Goal: Task Accomplishment & Management: Use online tool/utility

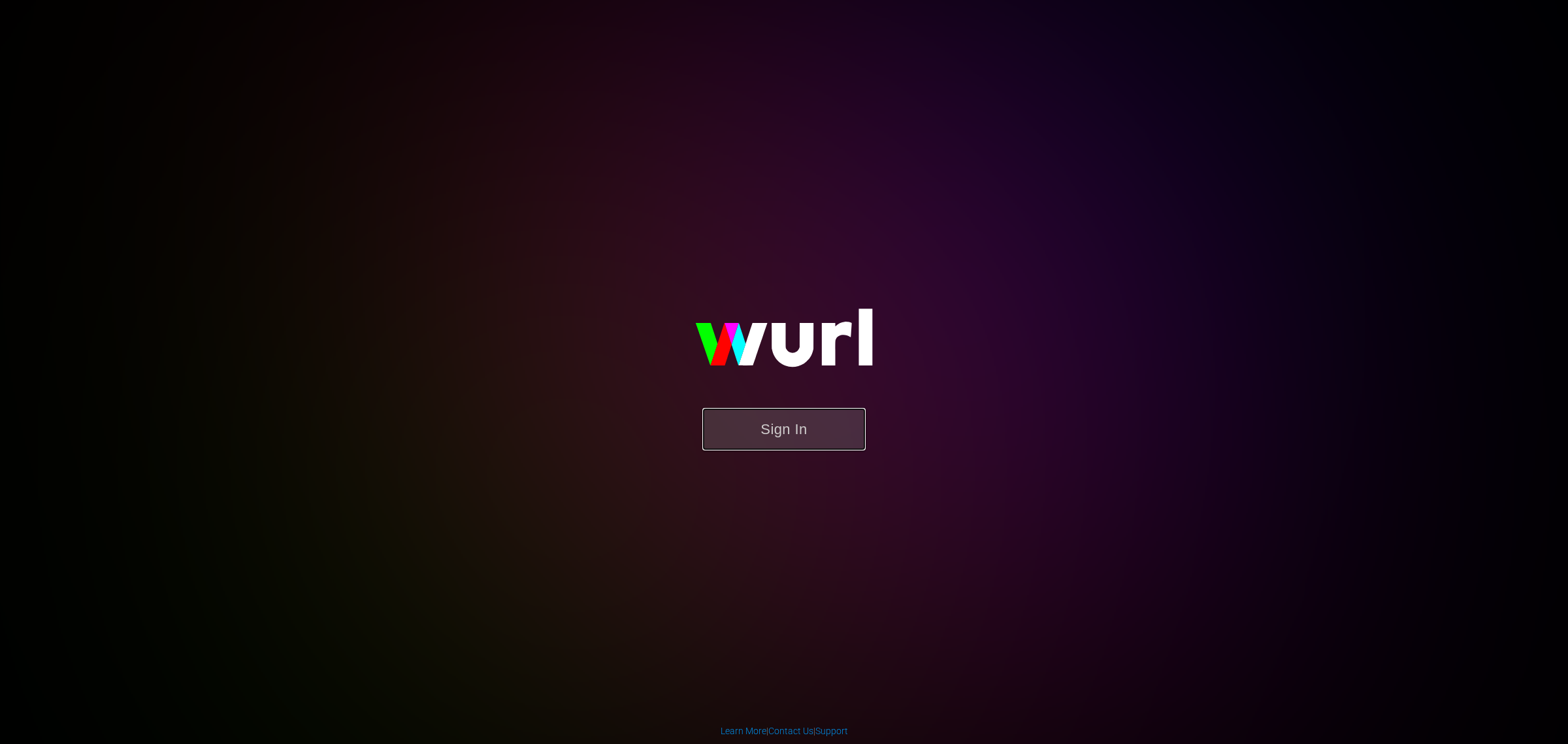
click at [757, 438] on button "Sign In" at bounding box center [784, 429] width 163 height 43
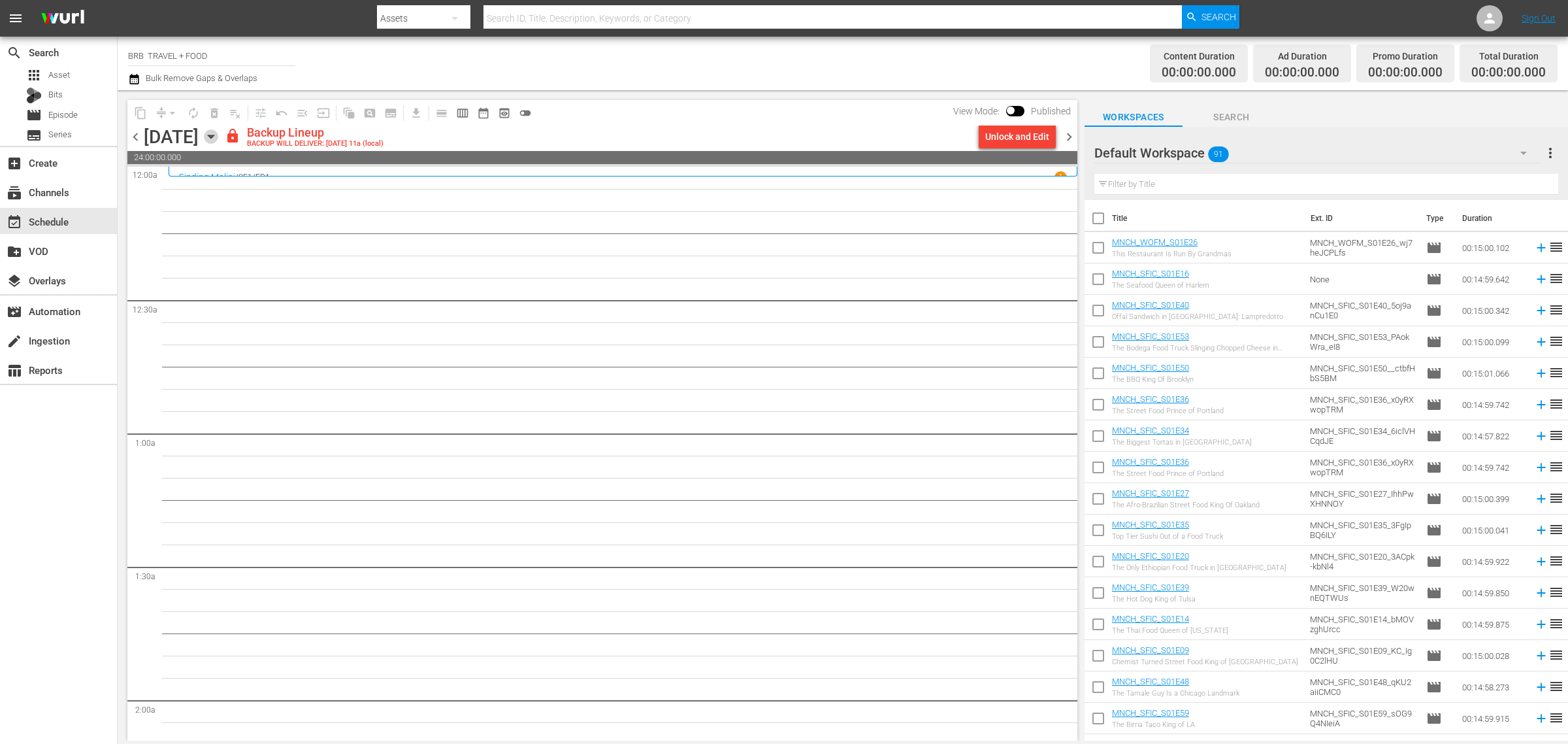
click at [219, 139] on icon "button" at bounding box center [211, 136] width 14 height 14
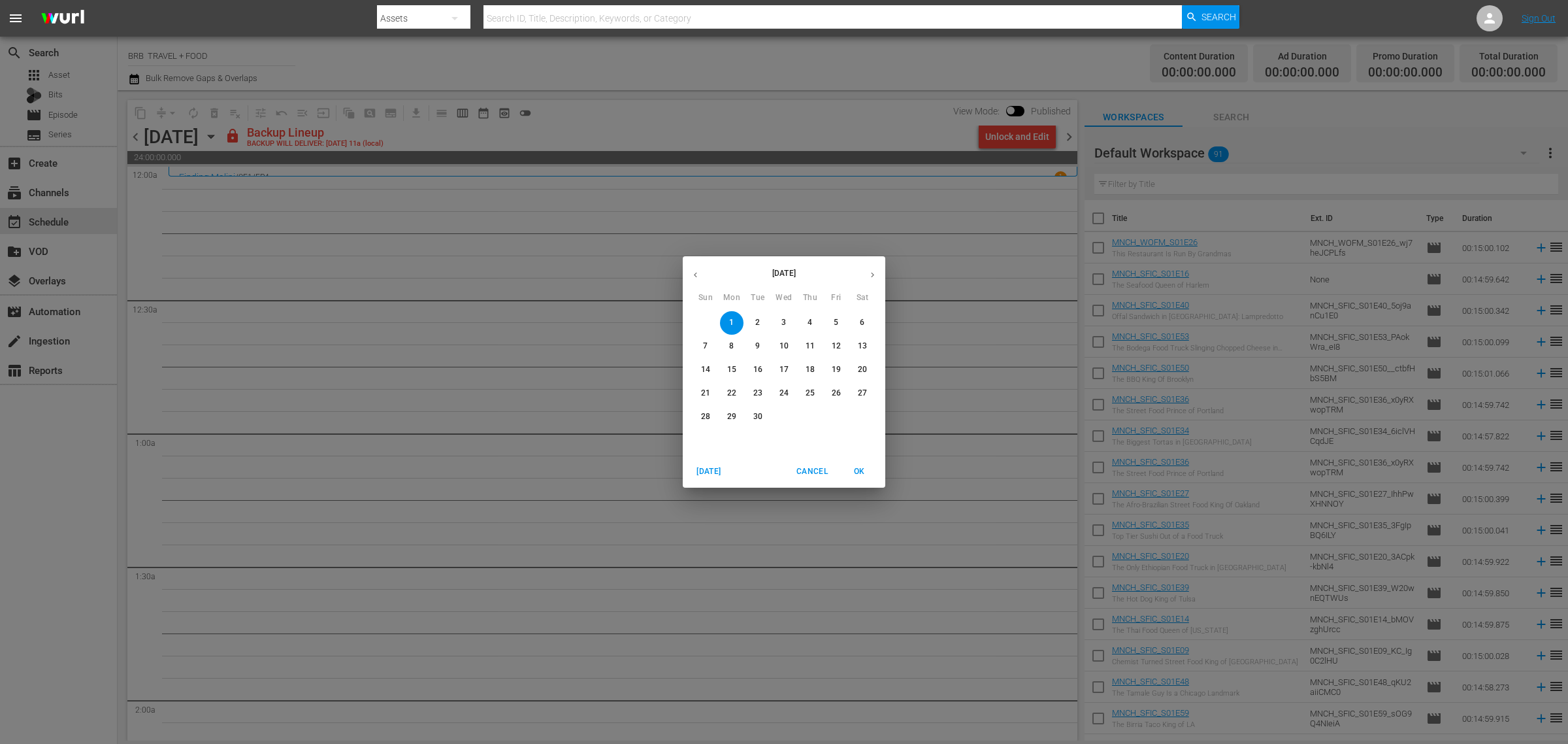
click at [809, 468] on span "Cancel" at bounding box center [812, 471] width 31 height 14
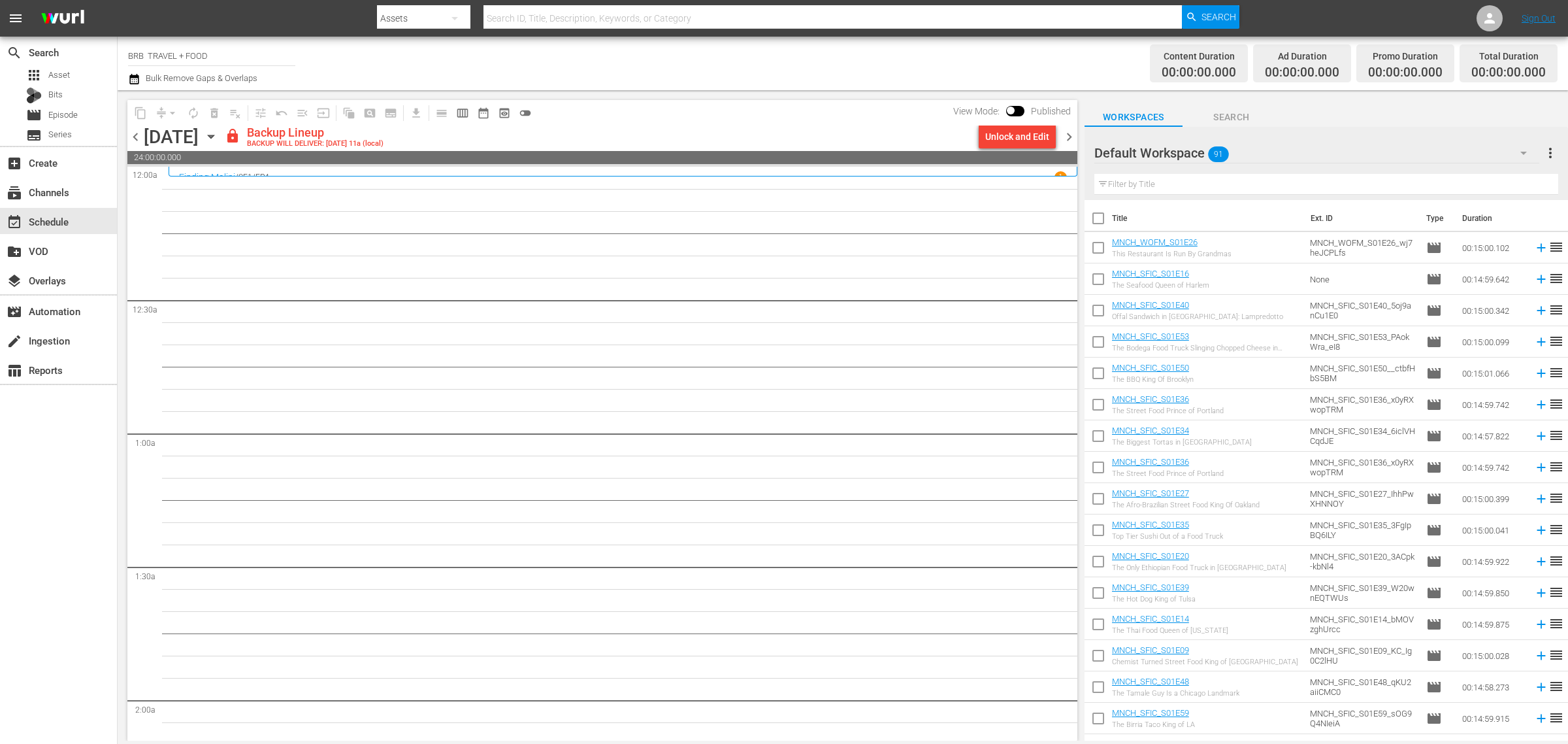
click at [213, 137] on icon "button" at bounding box center [210, 137] width 6 height 3
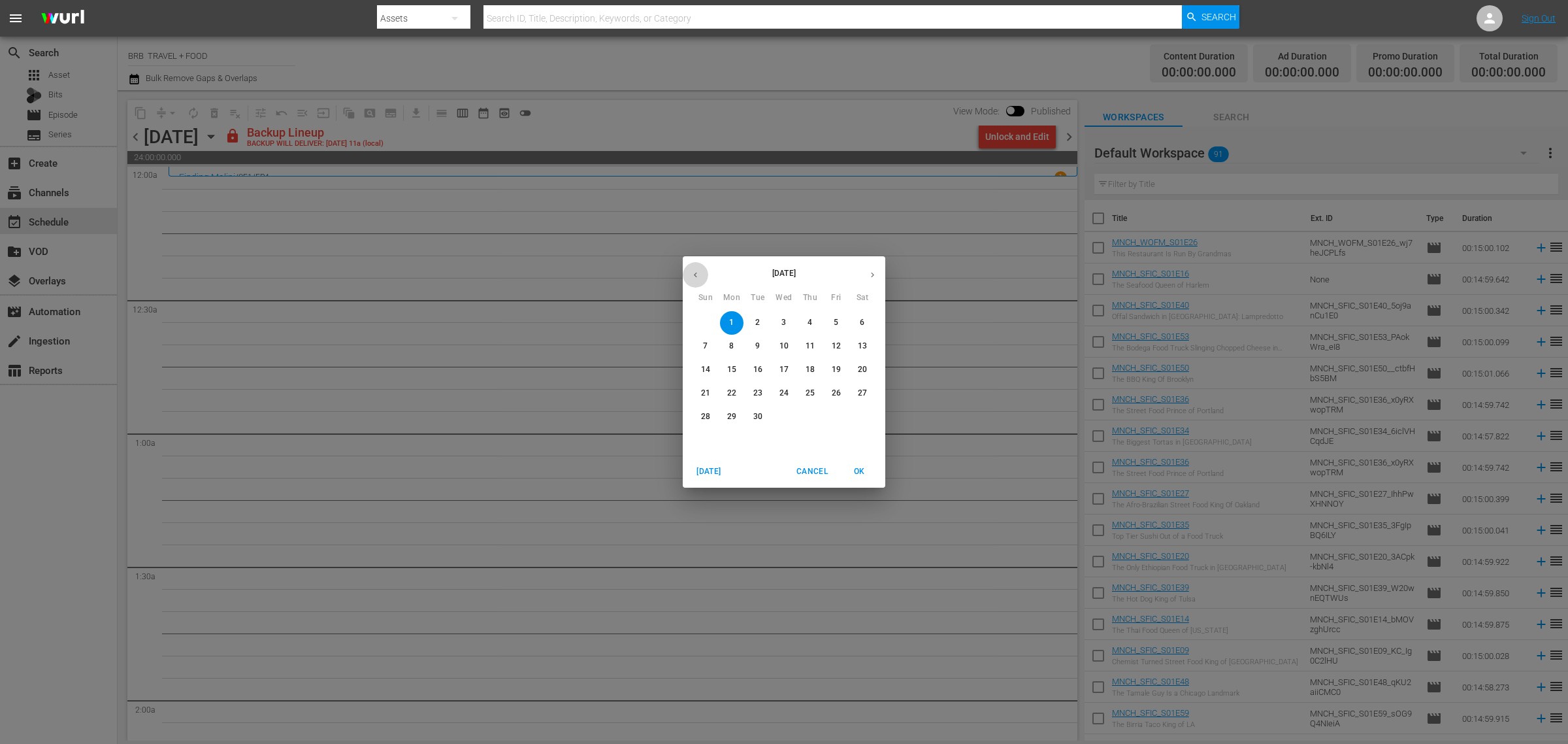
click at [696, 279] on icon "button" at bounding box center [696, 275] width 10 height 10
click at [835, 324] on p "1" at bounding box center [836, 322] width 4 height 11
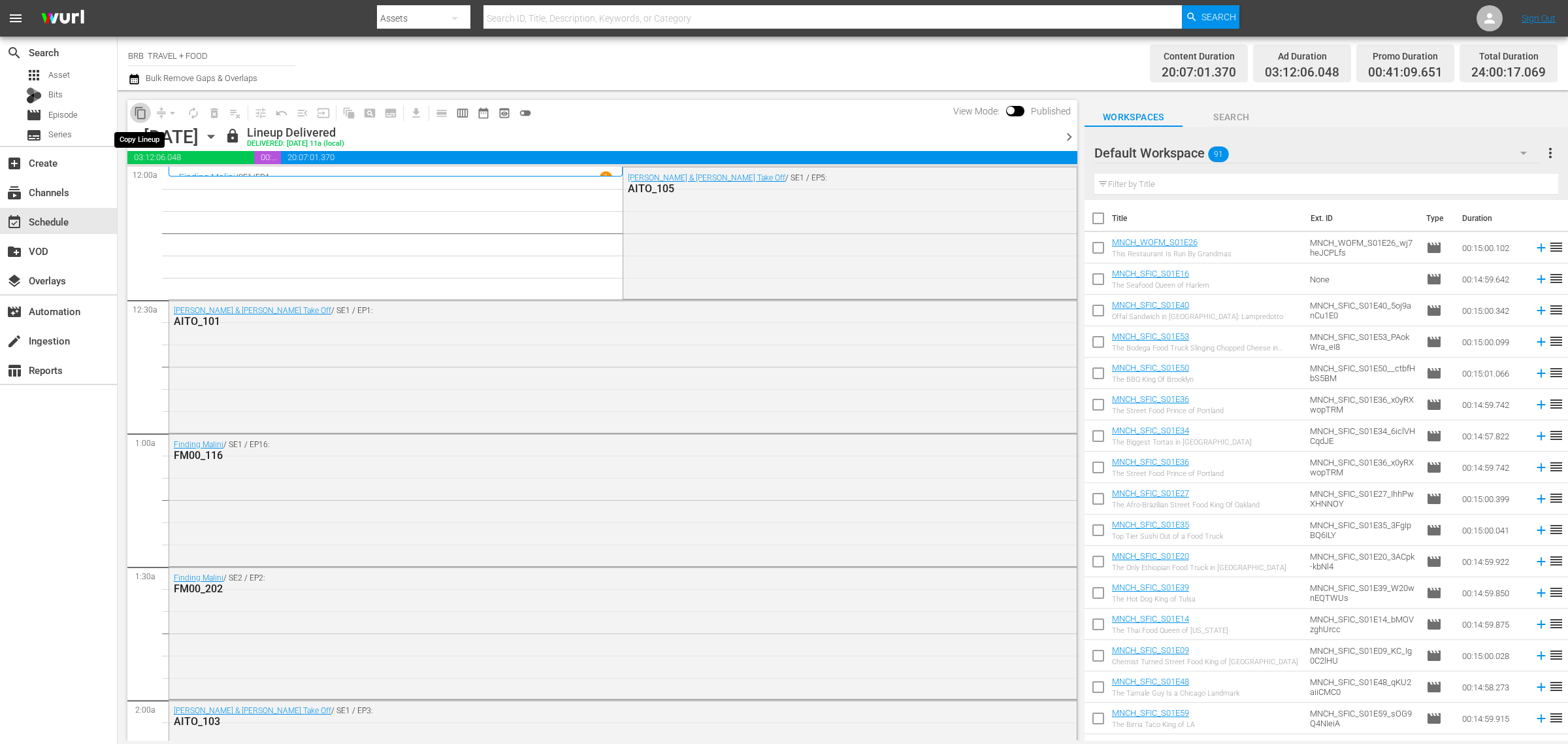
click at [139, 115] on span "content_copy" at bounding box center [140, 112] width 13 height 13
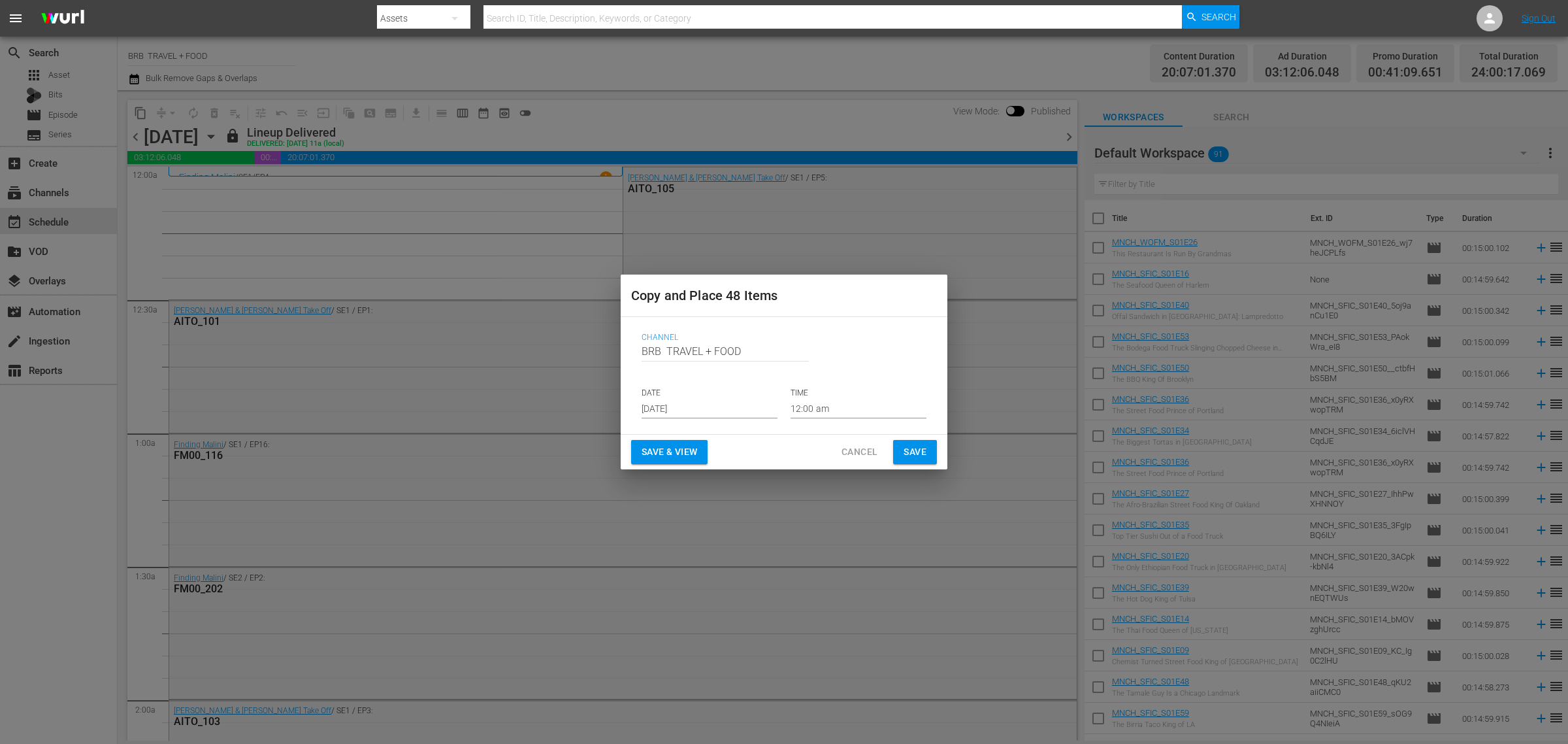
click at [691, 406] on input "[DATE]" at bounding box center [710, 408] width 136 height 20
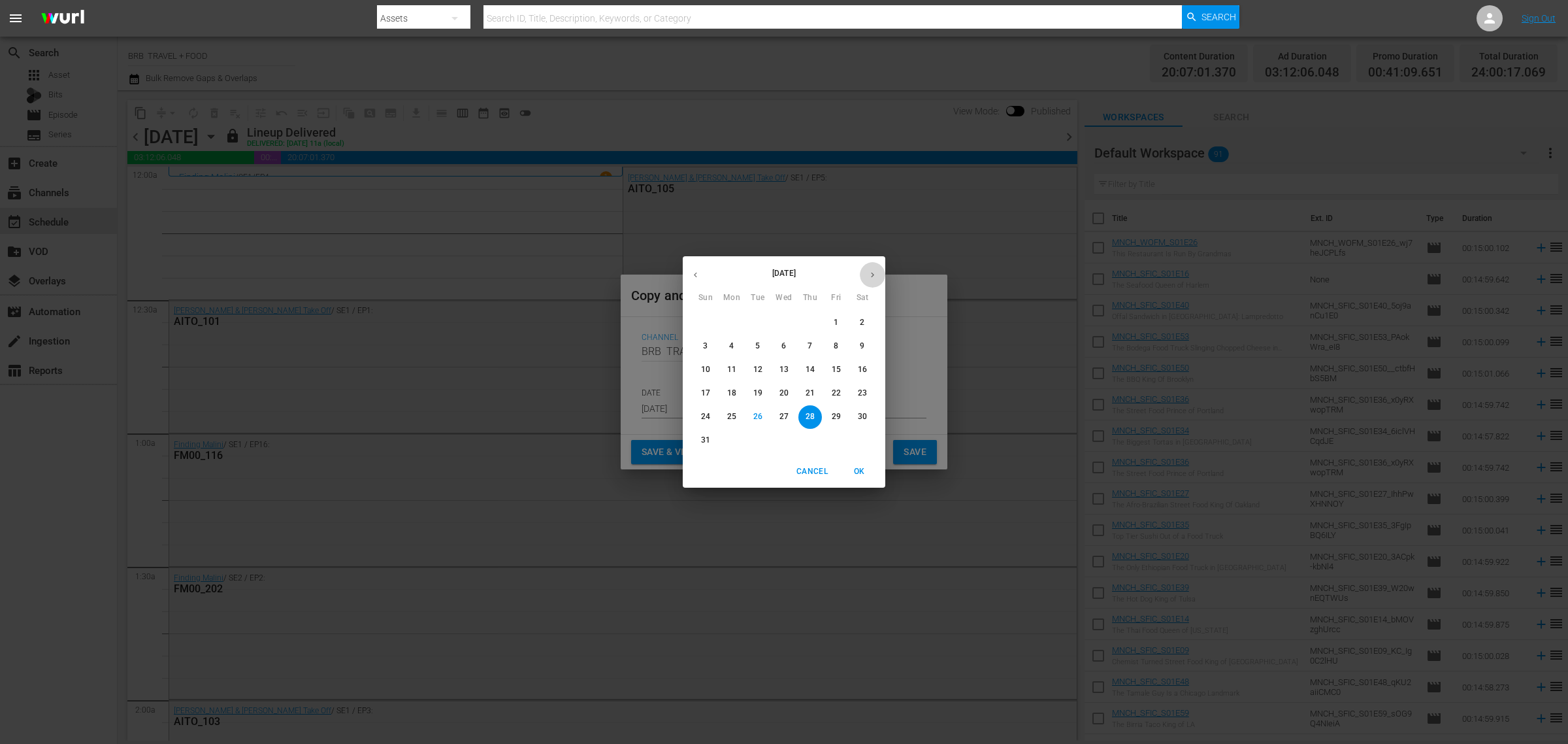
click at [876, 276] on icon "button" at bounding box center [873, 275] width 10 height 10
click at [730, 327] on p "1" at bounding box center [731, 322] width 4 height 11
type input "[DATE]"
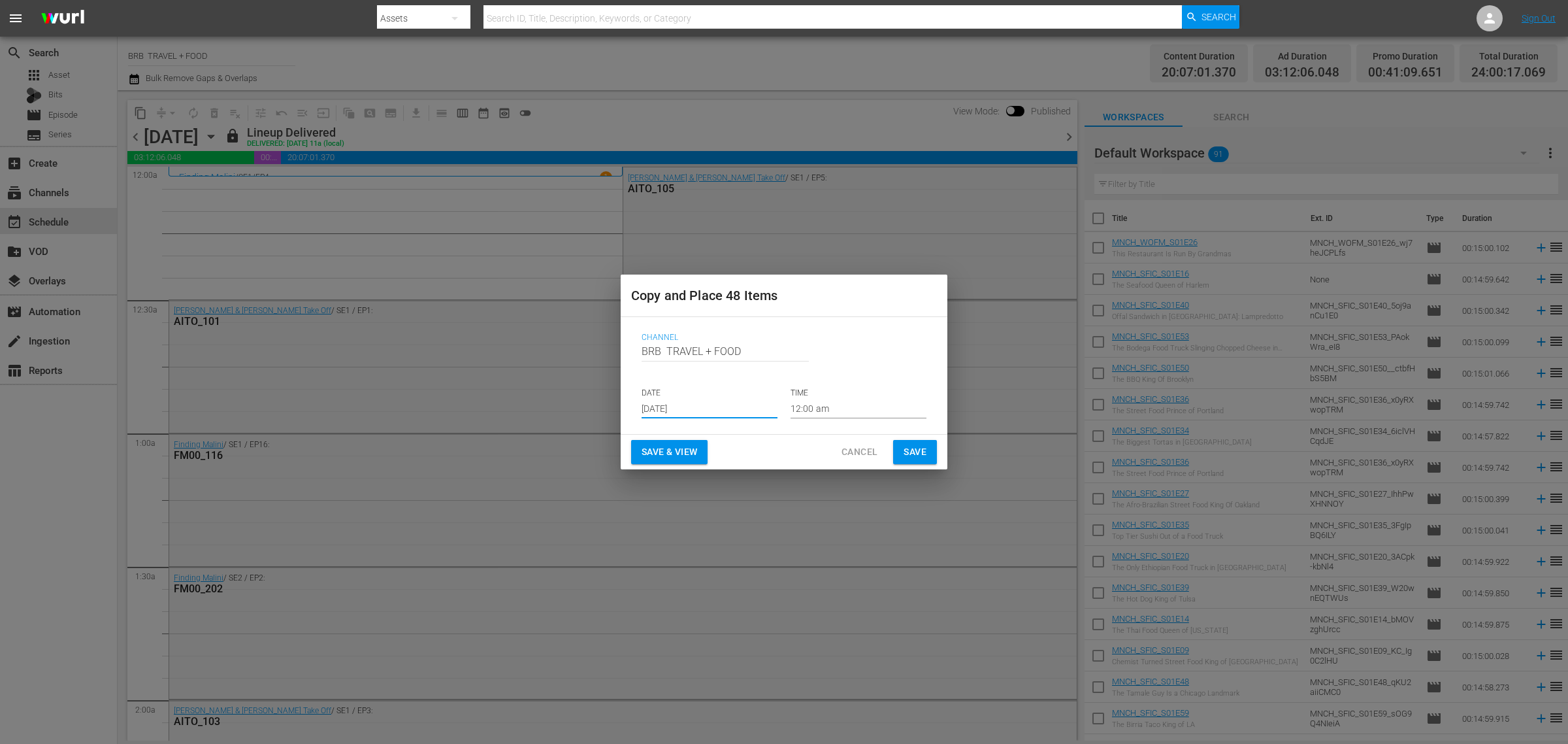
click at [671, 457] on span "Save & View" at bounding box center [669, 452] width 55 height 16
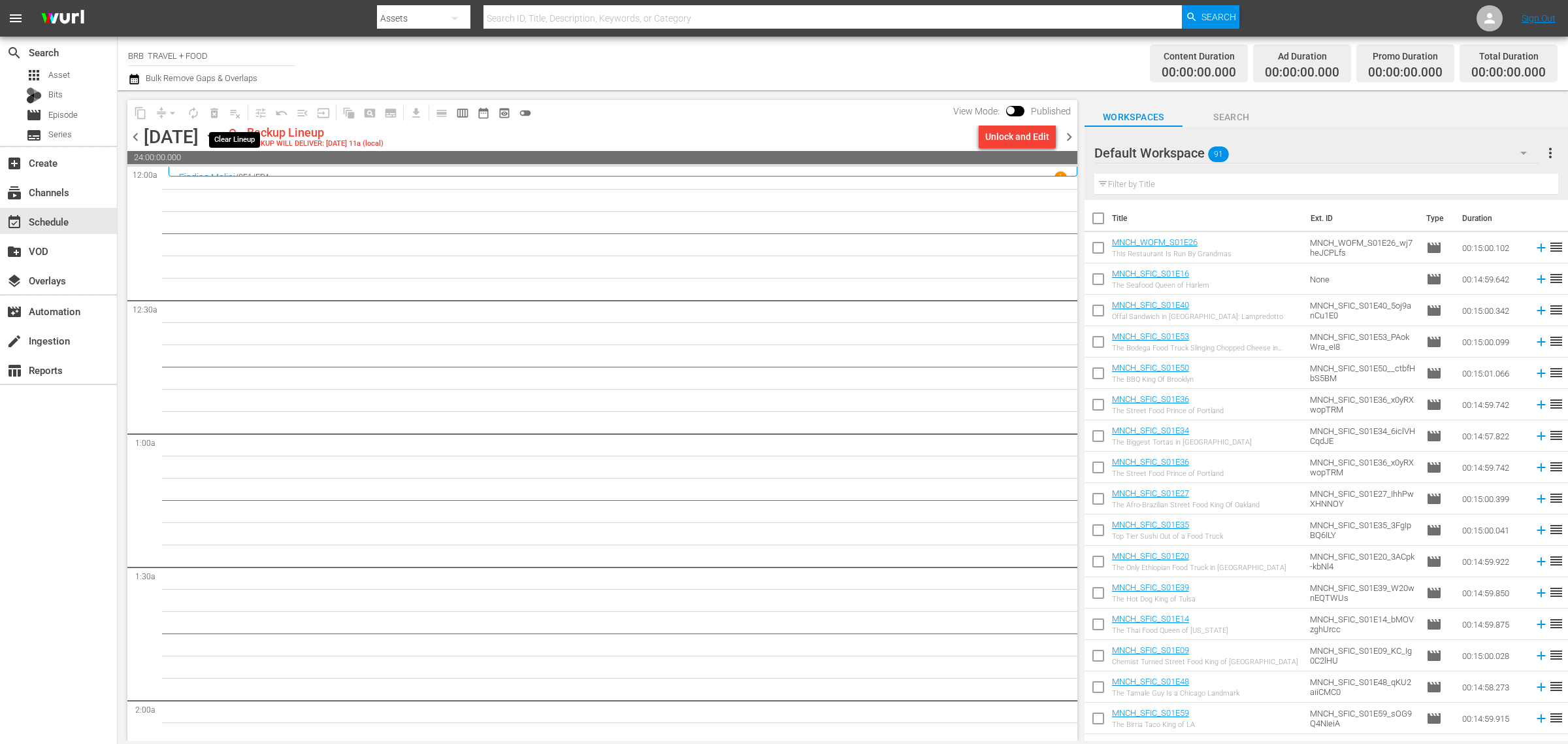
click at [230, 113] on span "playlist_remove_outlined" at bounding box center [235, 113] width 21 height 21
click at [998, 138] on div "Unlock and Edit" at bounding box center [1017, 137] width 64 height 24
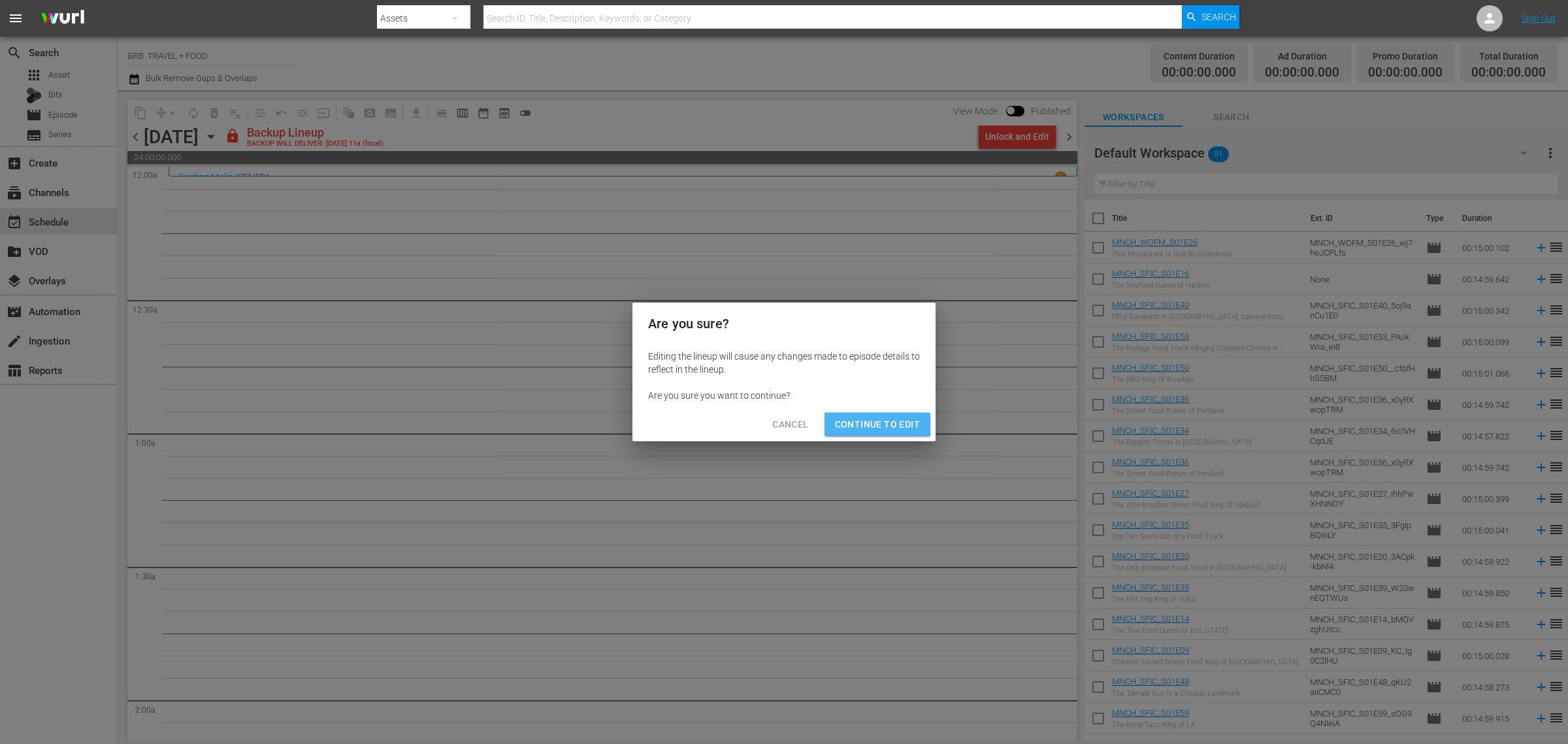
click at [849, 417] on span "Continue to Edit" at bounding box center [878, 424] width 85 height 16
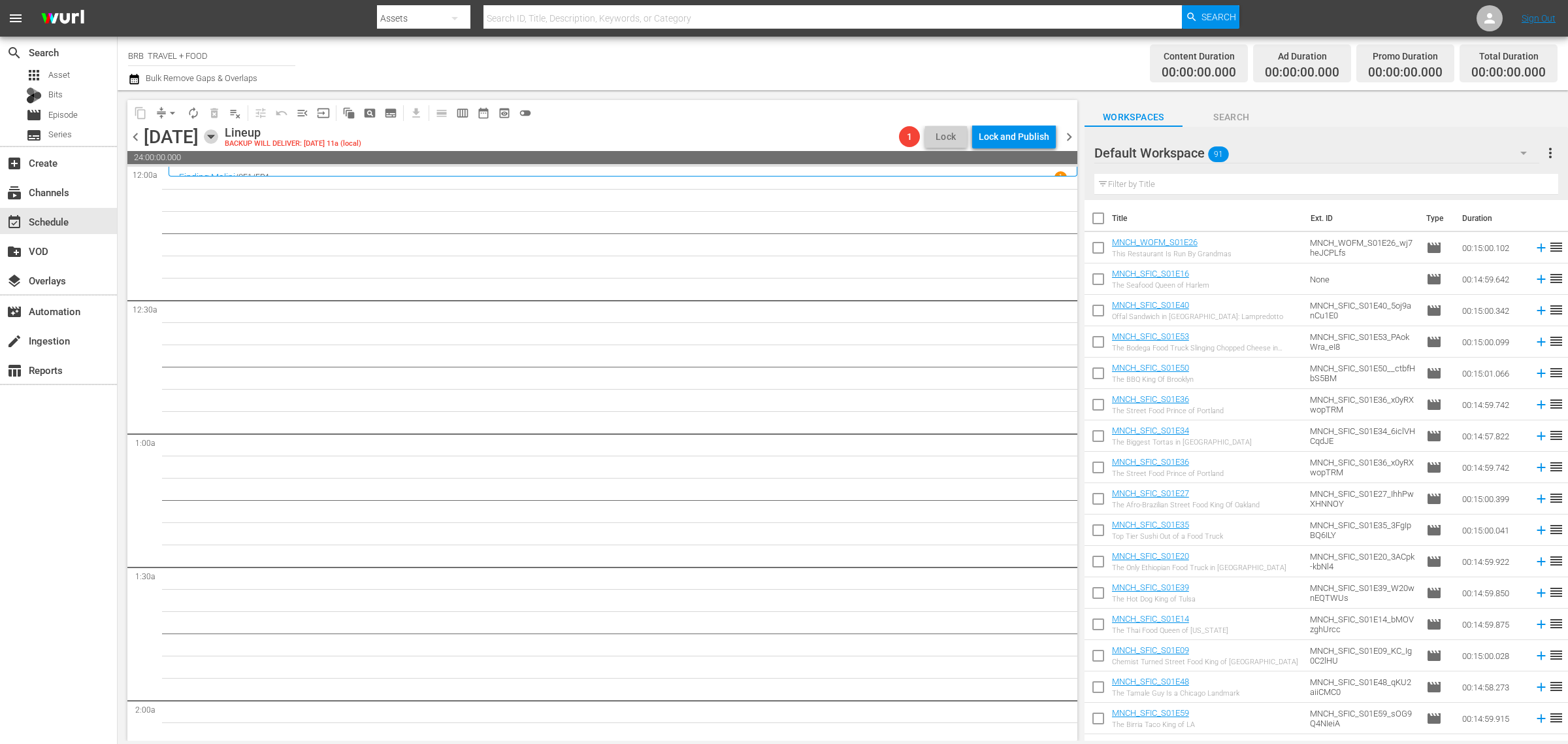
click at [219, 131] on icon "button" at bounding box center [211, 136] width 14 height 14
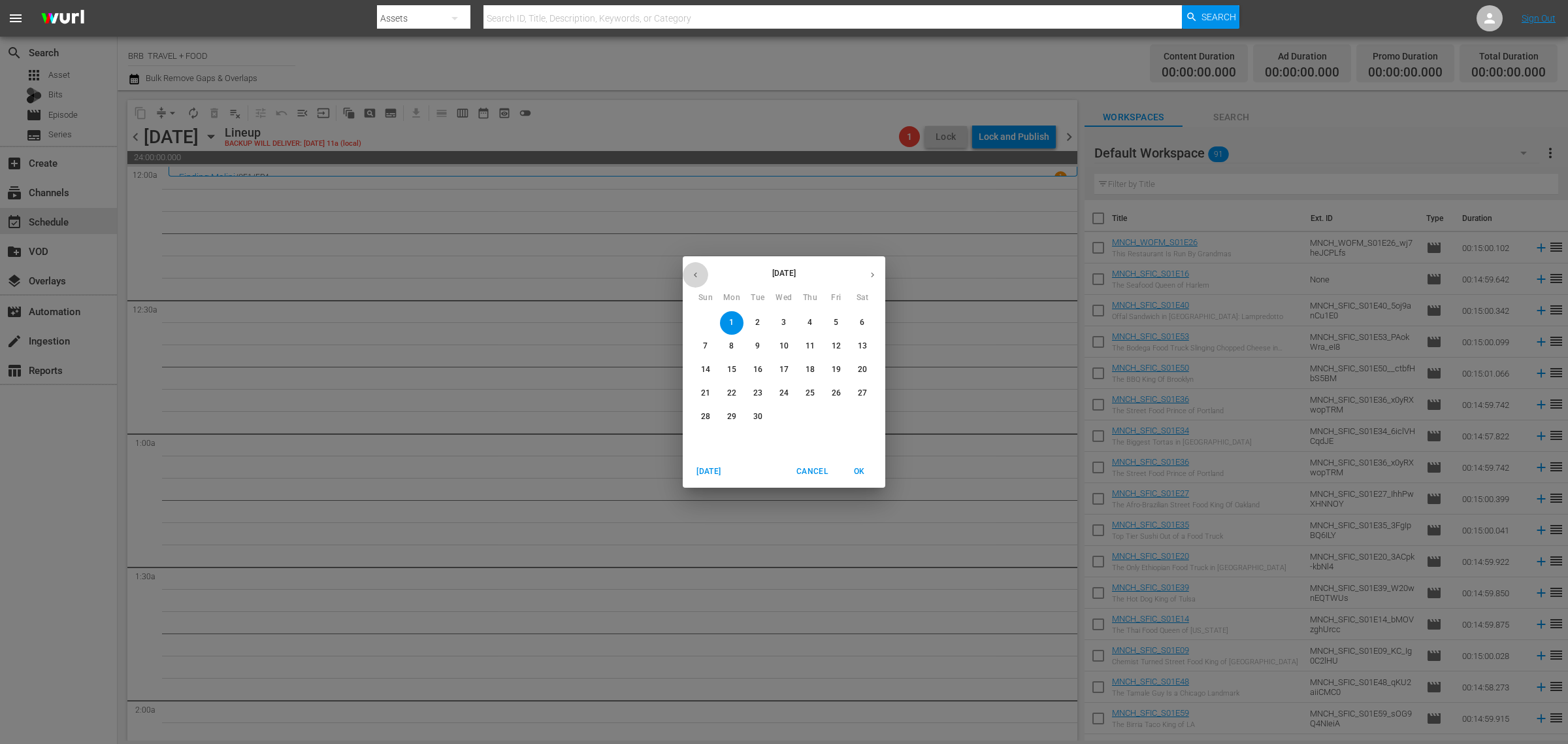
click at [694, 270] on icon "button" at bounding box center [696, 275] width 10 height 10
click at [833, 419] on p "29" at bounding box center [836, 416] width 9 height 11
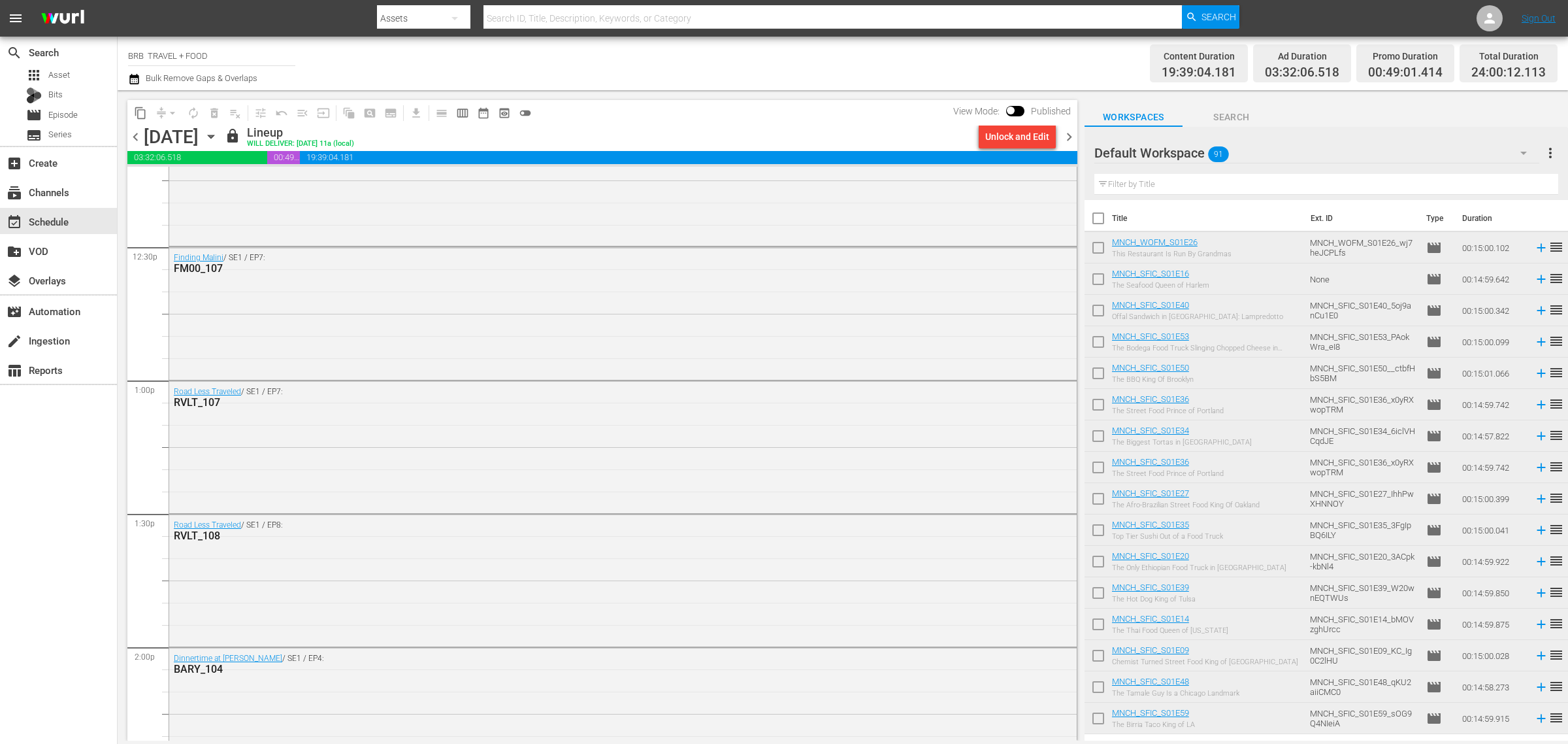
scroll to position [3081, 0]
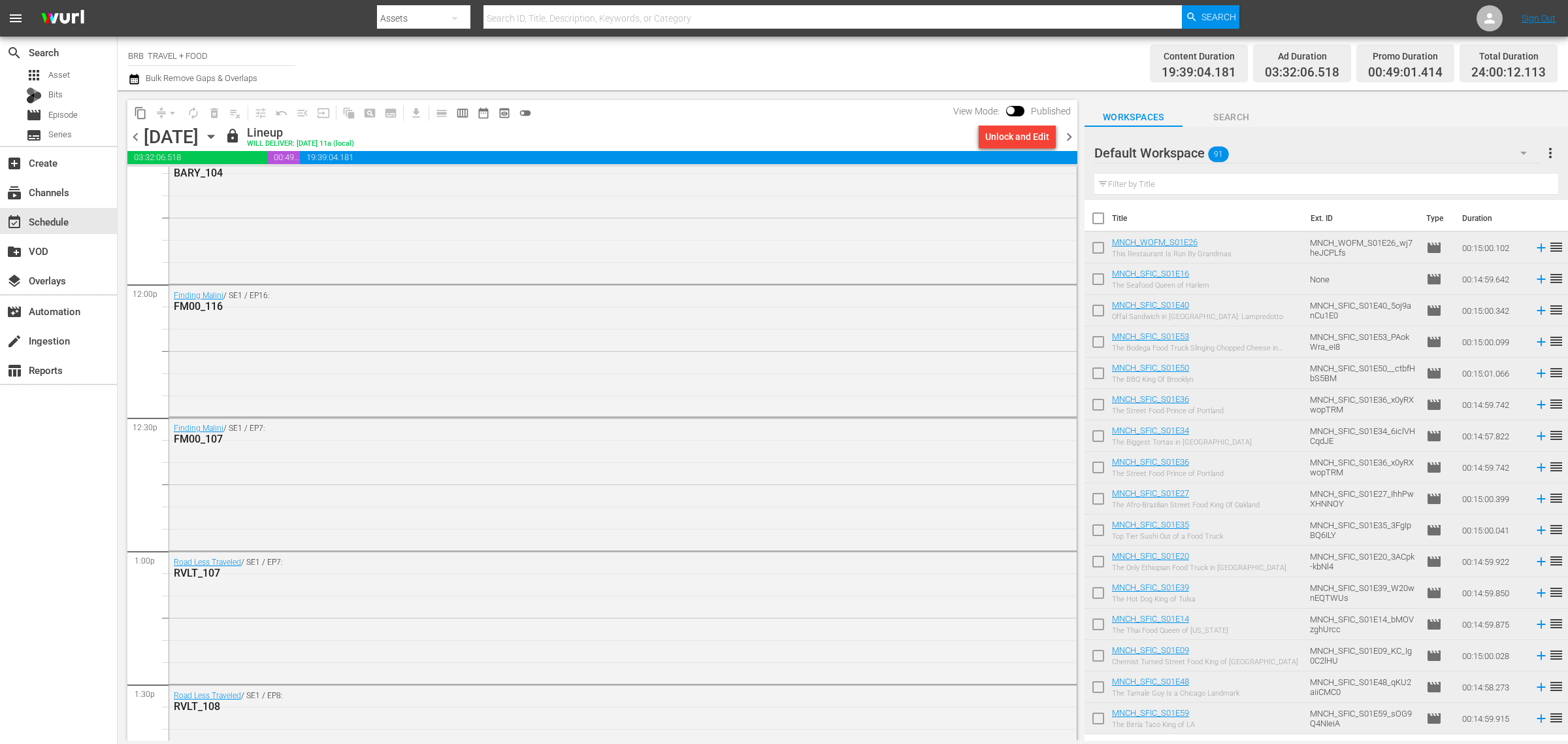
click at [219, 136] on icon "button" at bounding box center [211, 136] width 14 height 14
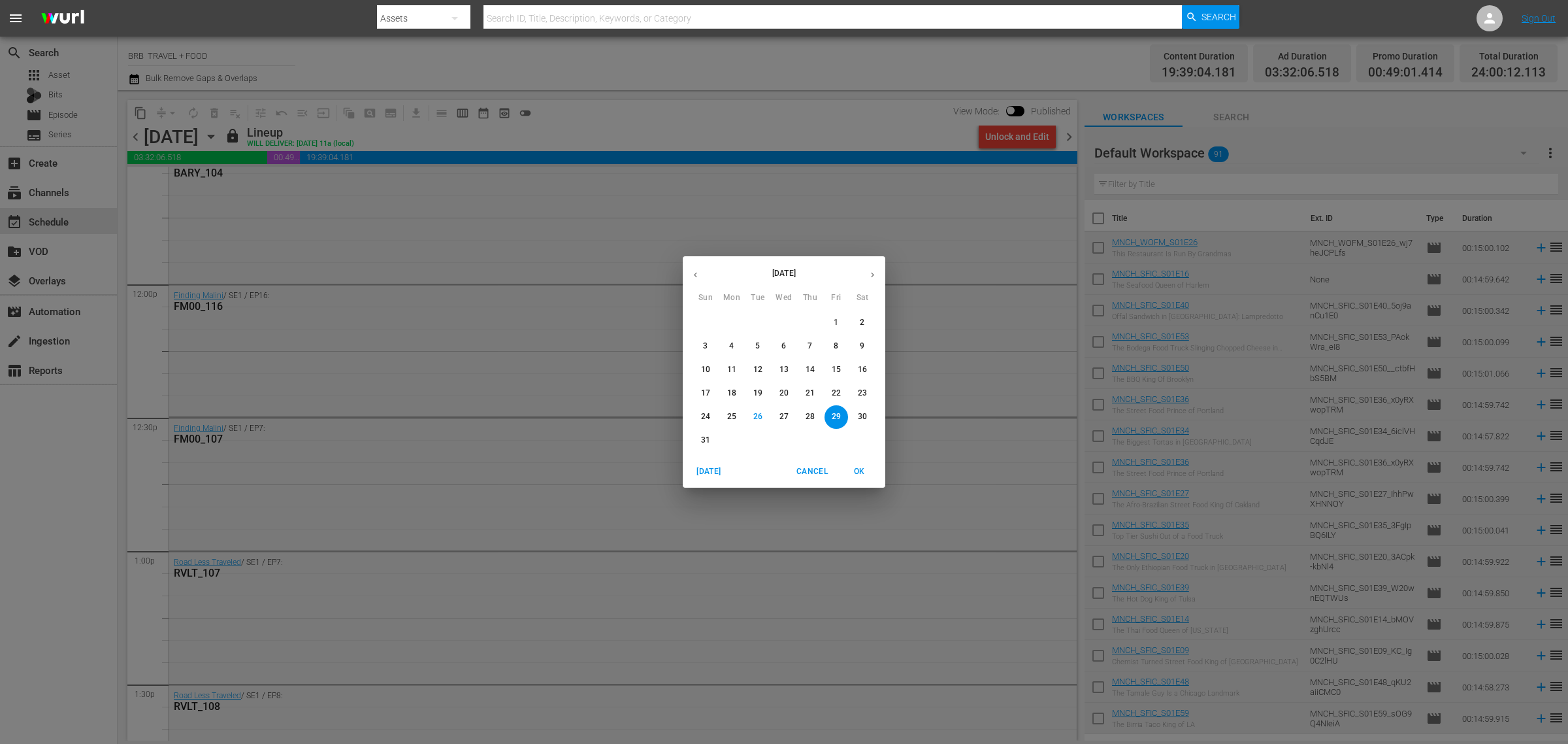
click at [971, 367] on div "[DATE] Sun Mon Tue Wed Thu Fri Sat 27 28 29 30 31 1 2 3 4 5 6 7 8 9 10 11 12 13…" at bounding box center [784, 372] width 1568 height 744
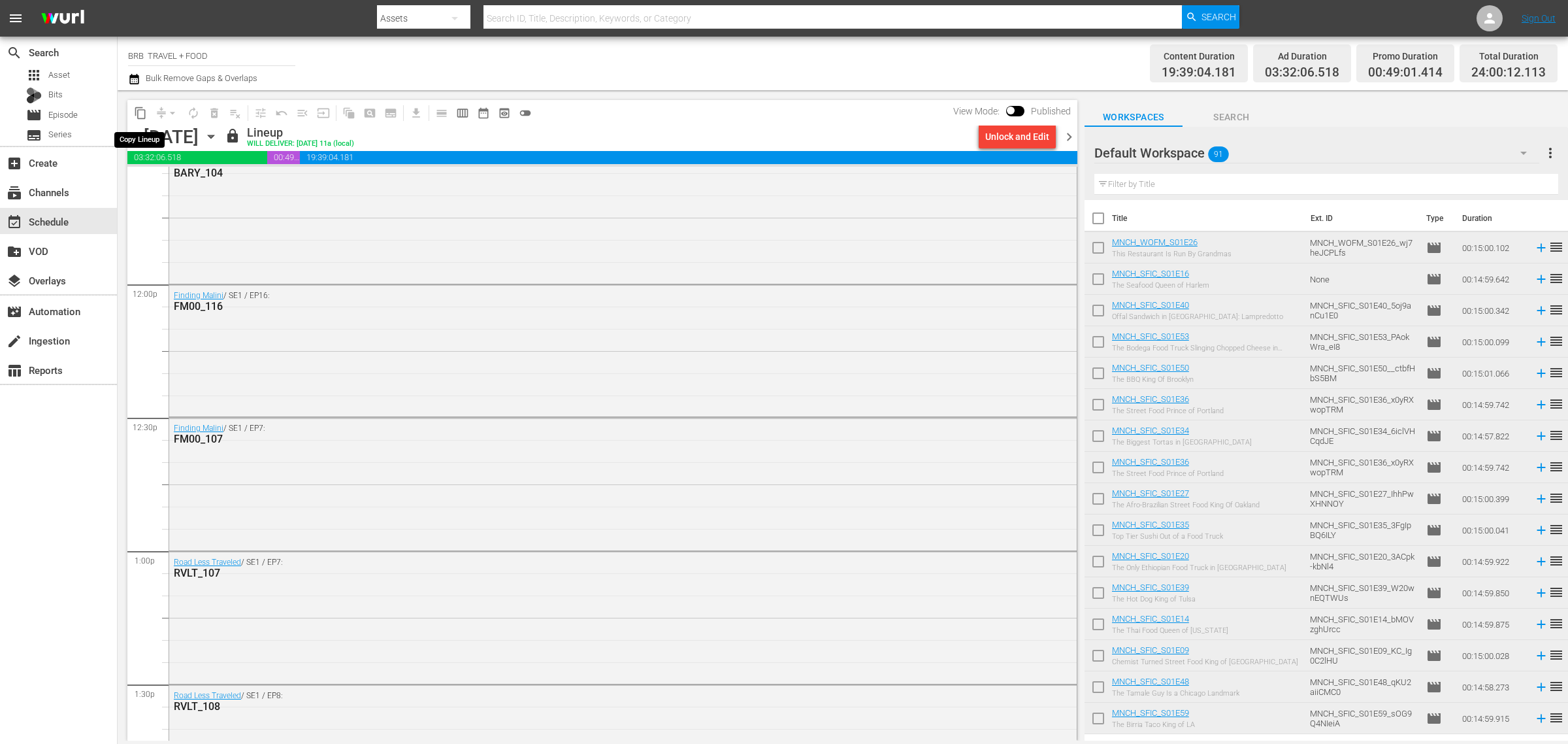
click at [144, 115] on span "content_copy" at bounding box center [140, 112] width 13 height 13
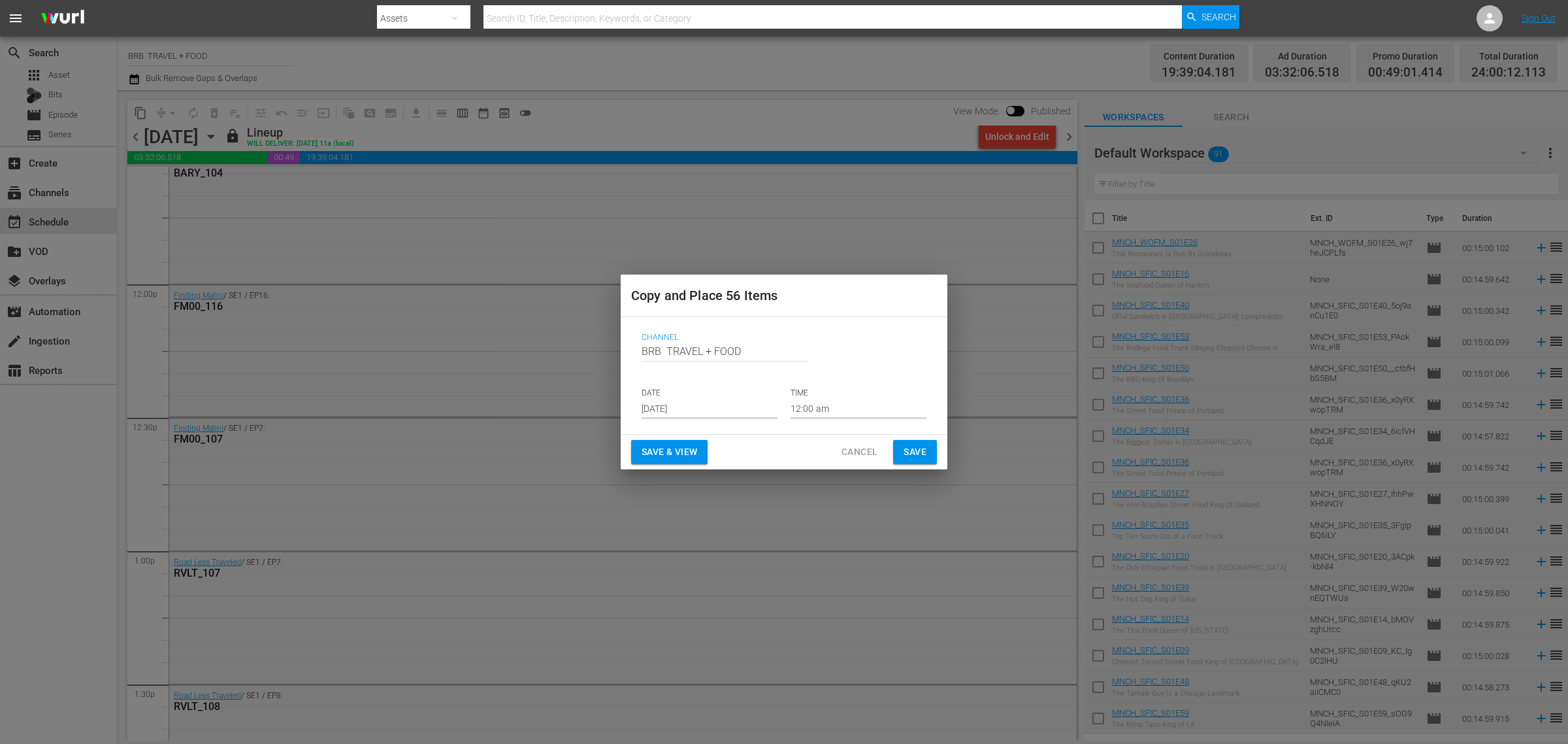
click at [690, 409] on input "[DATE]" at bounding box center [710, 408] width 136 height 20
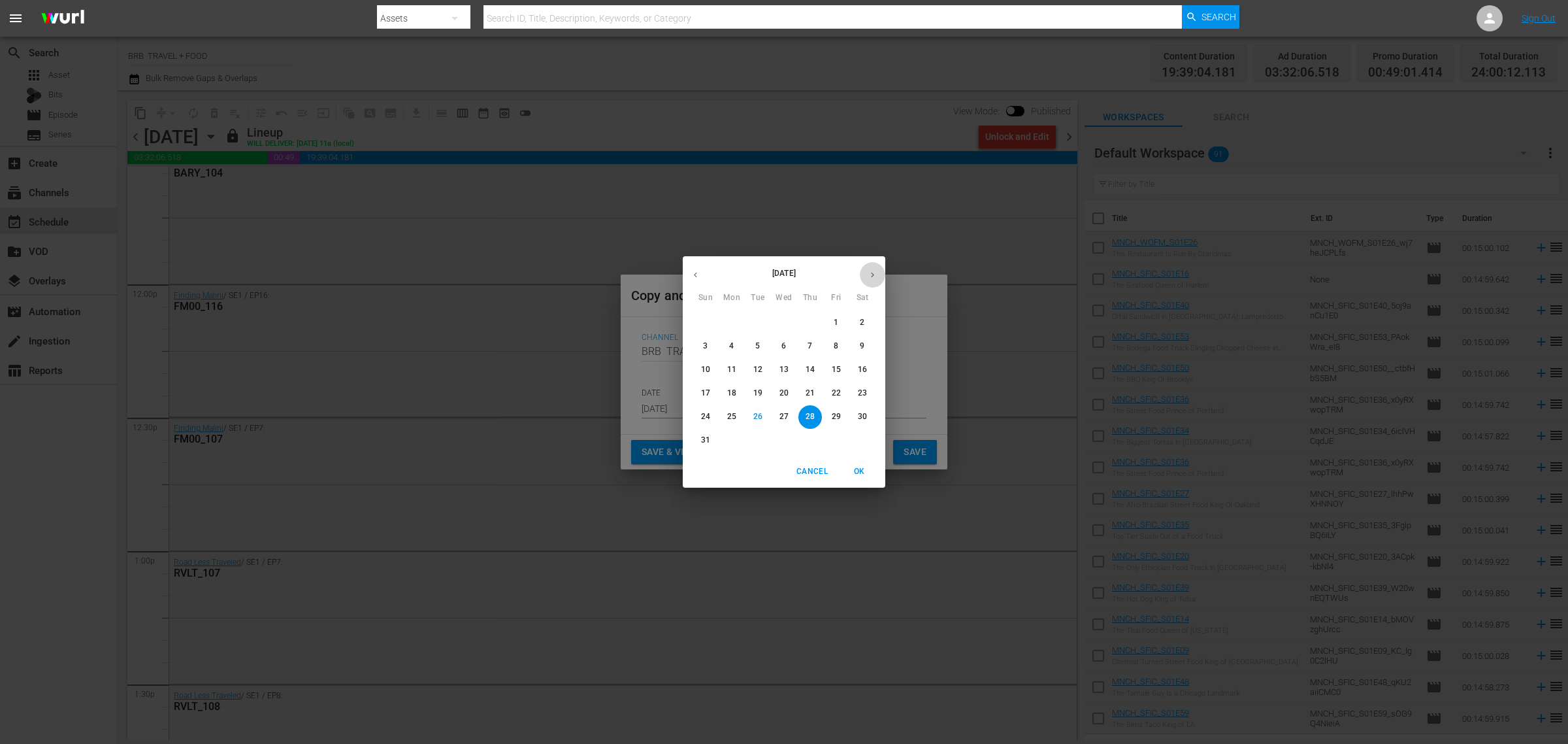
click at [871, 275] on icon "button" at bounding box center [873, 275] width 10 height 10
click at [734, 321] on span "1" at bounding box center [732, 322] width 24 height 11
type input "[DATE]"
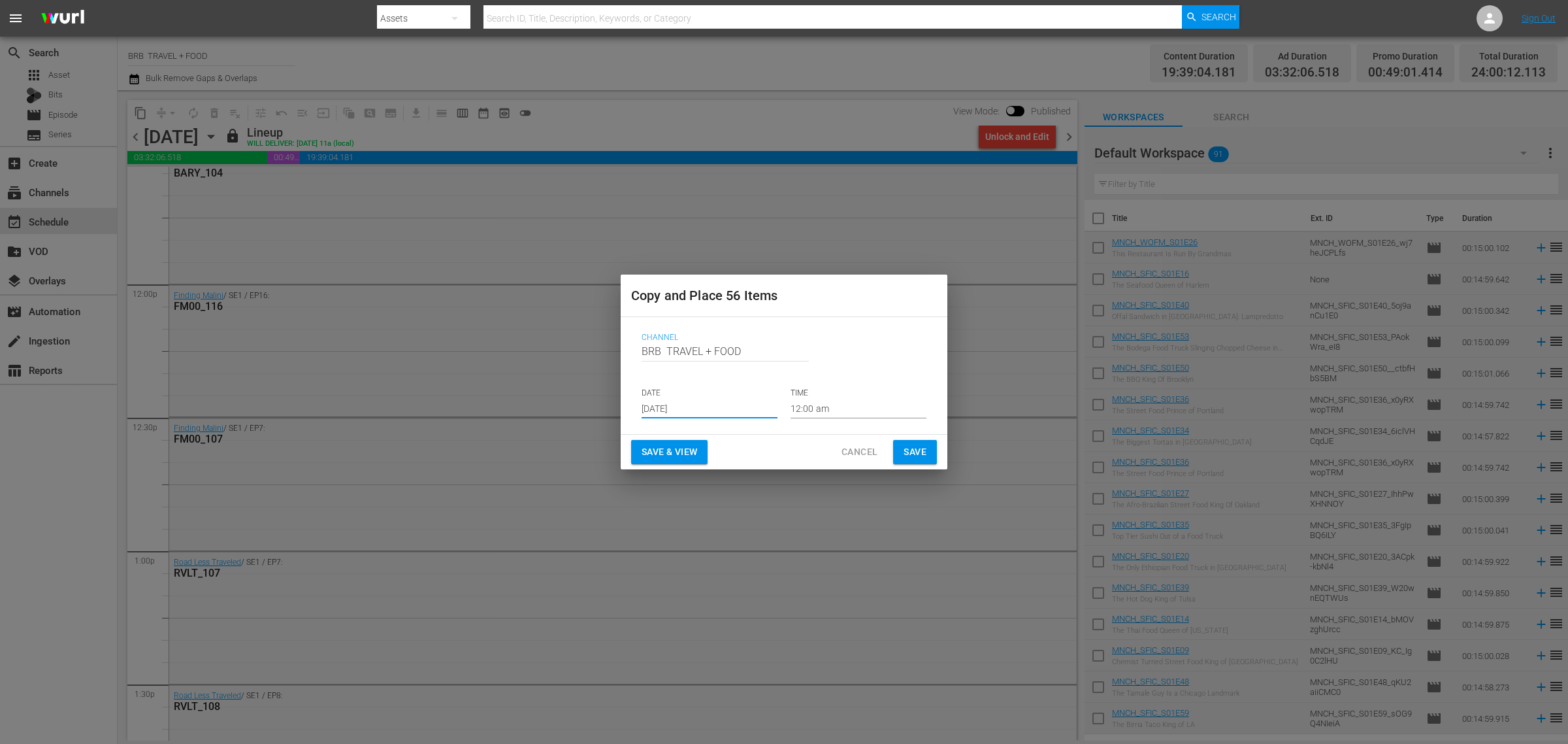
click at [668, 452] on span "Save & View" at bounding box center [669, 452] width 55 height 16
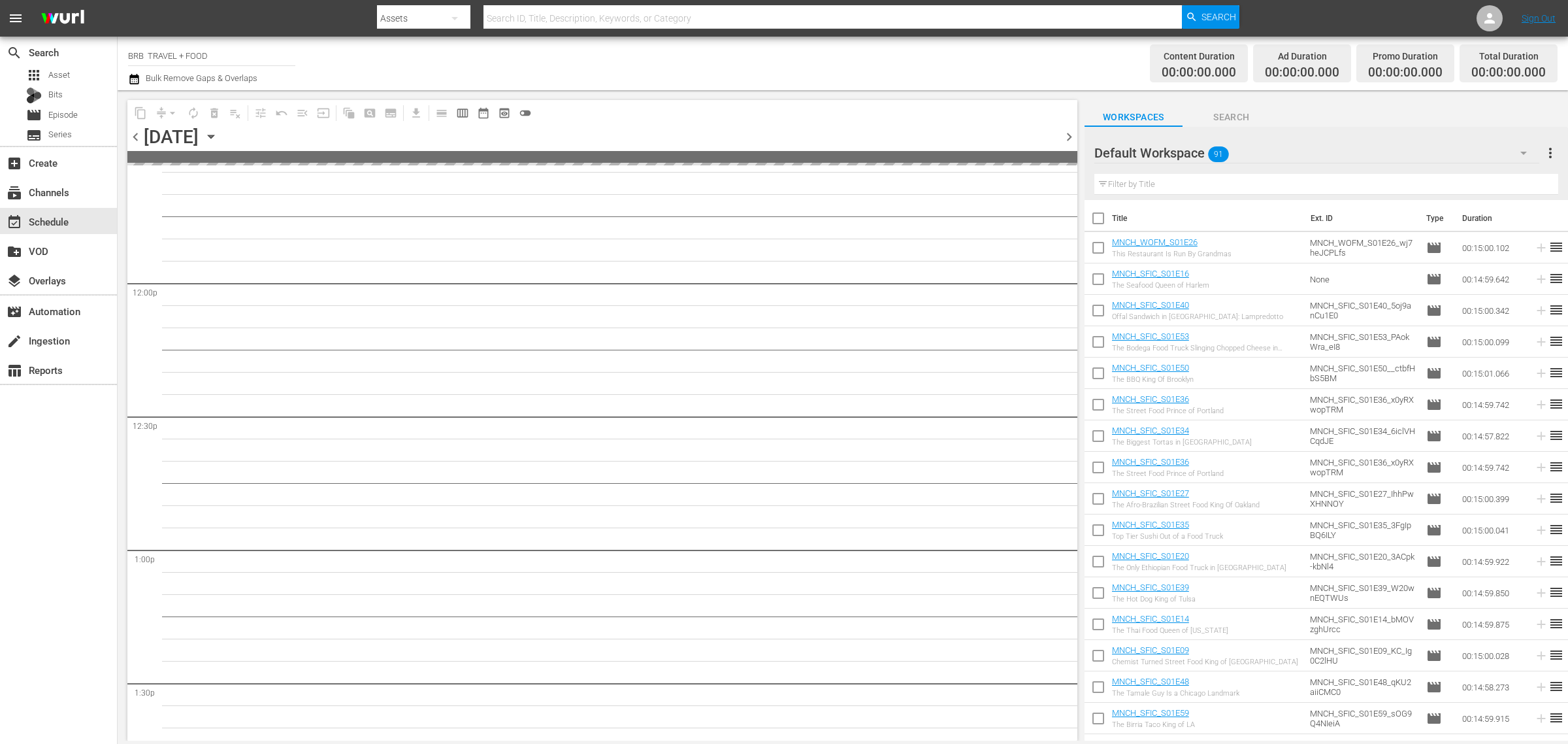
scroll to position [3059, 0]
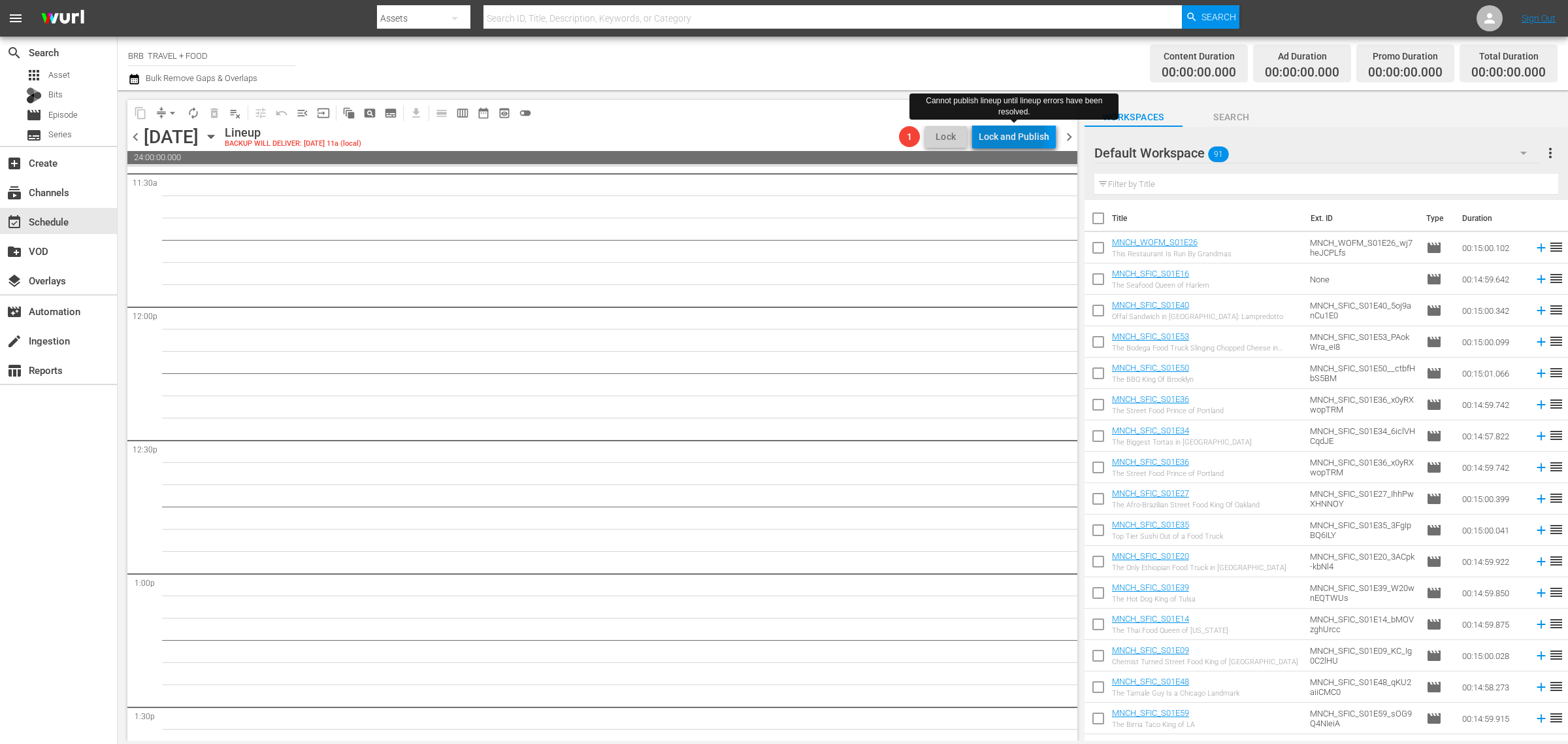
click at [1010, 131] on div "Lock and Publish" at bounding box center [1014, 137] width 71 height 24
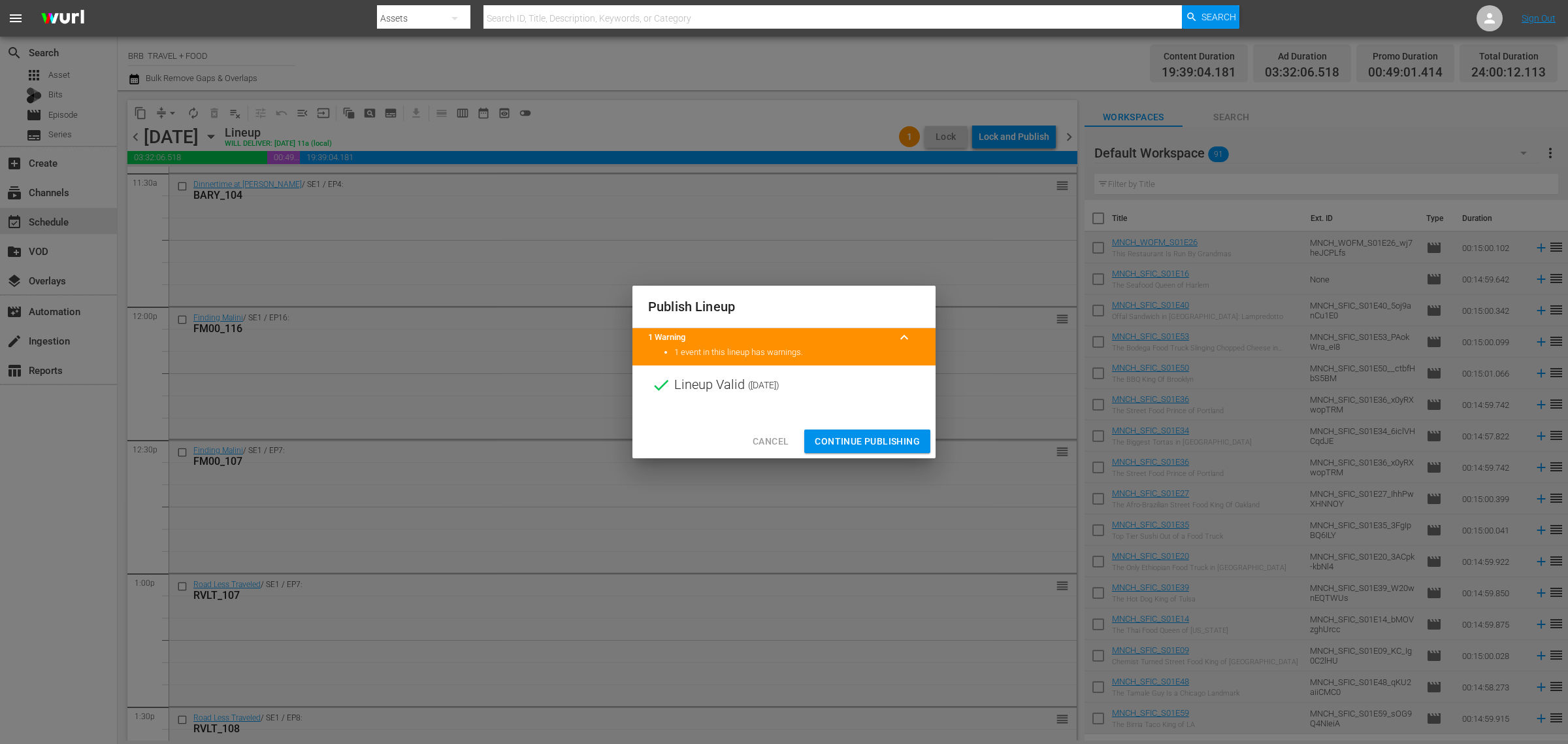
drag, startPoint x: 900, startPoint y: 442, endPoint x: 837, endPoint y: 440, distance: 63.0
click at [900, 443] on span "Continue Publishing" at bounding box center [867, 441] width 105 height 16
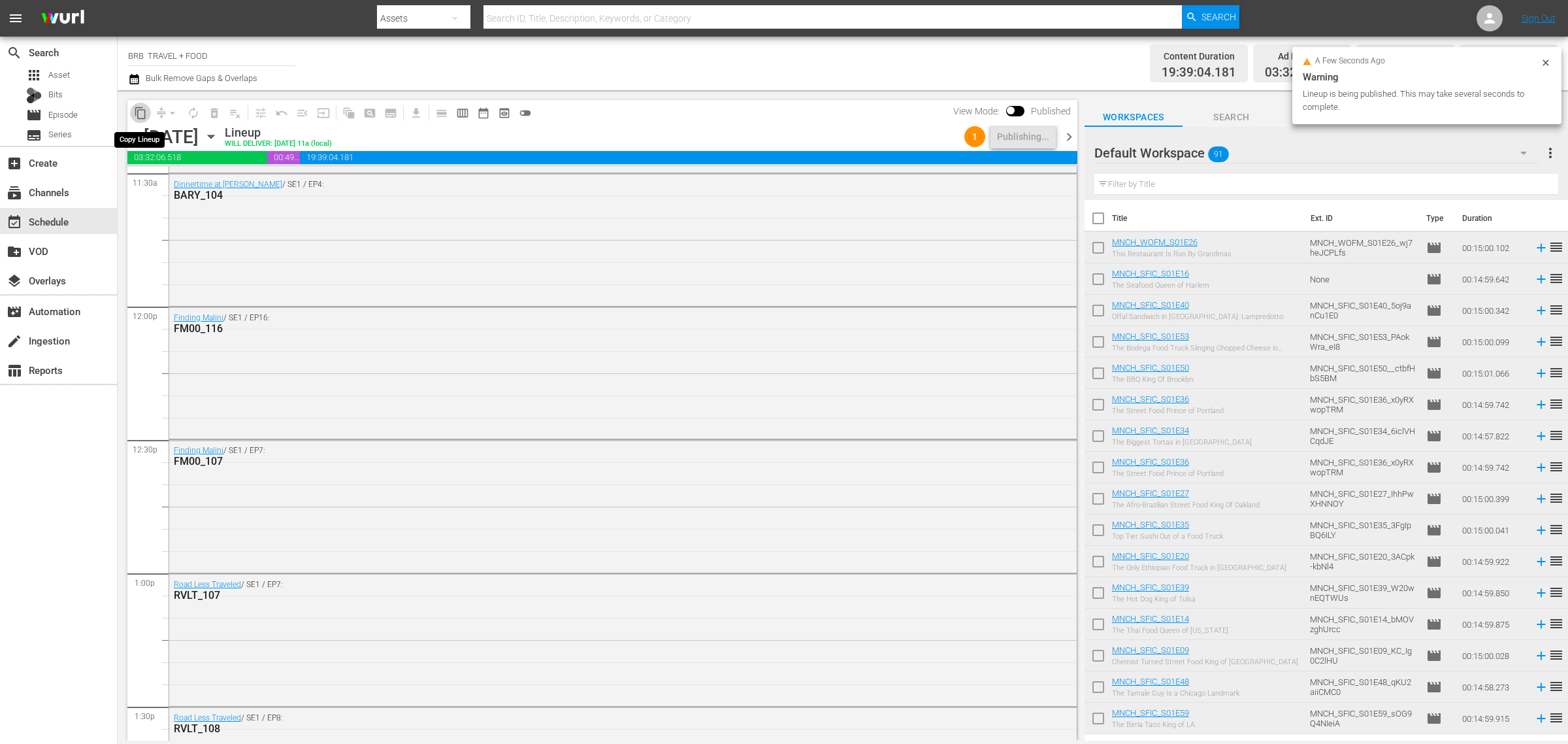
click at [141, 111] on span "content_copy" at bounding box center [140, 112] width 13 height 13
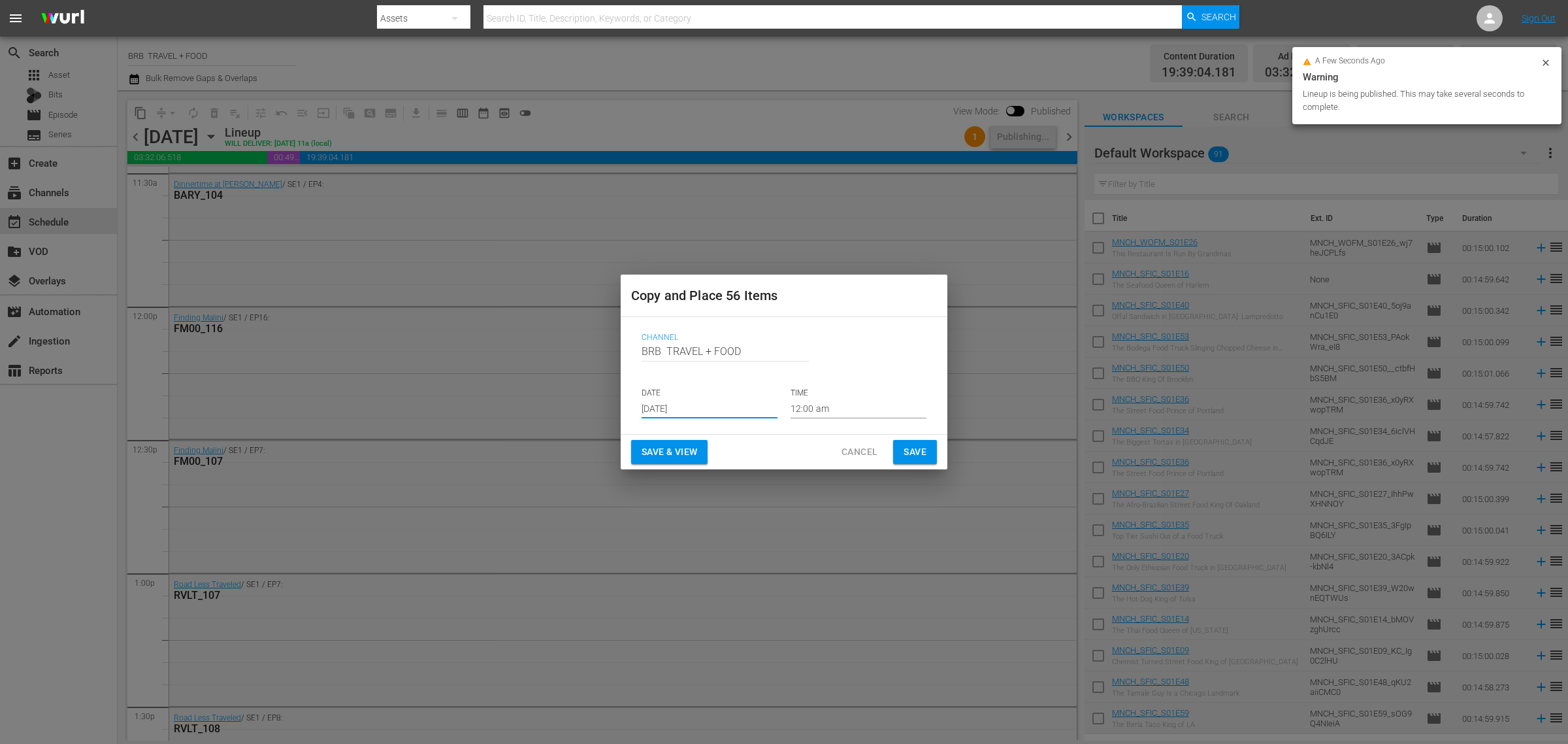
click at [710, 406] on input "[DATE]" at bounding box center [710, 408] width 136 height 20
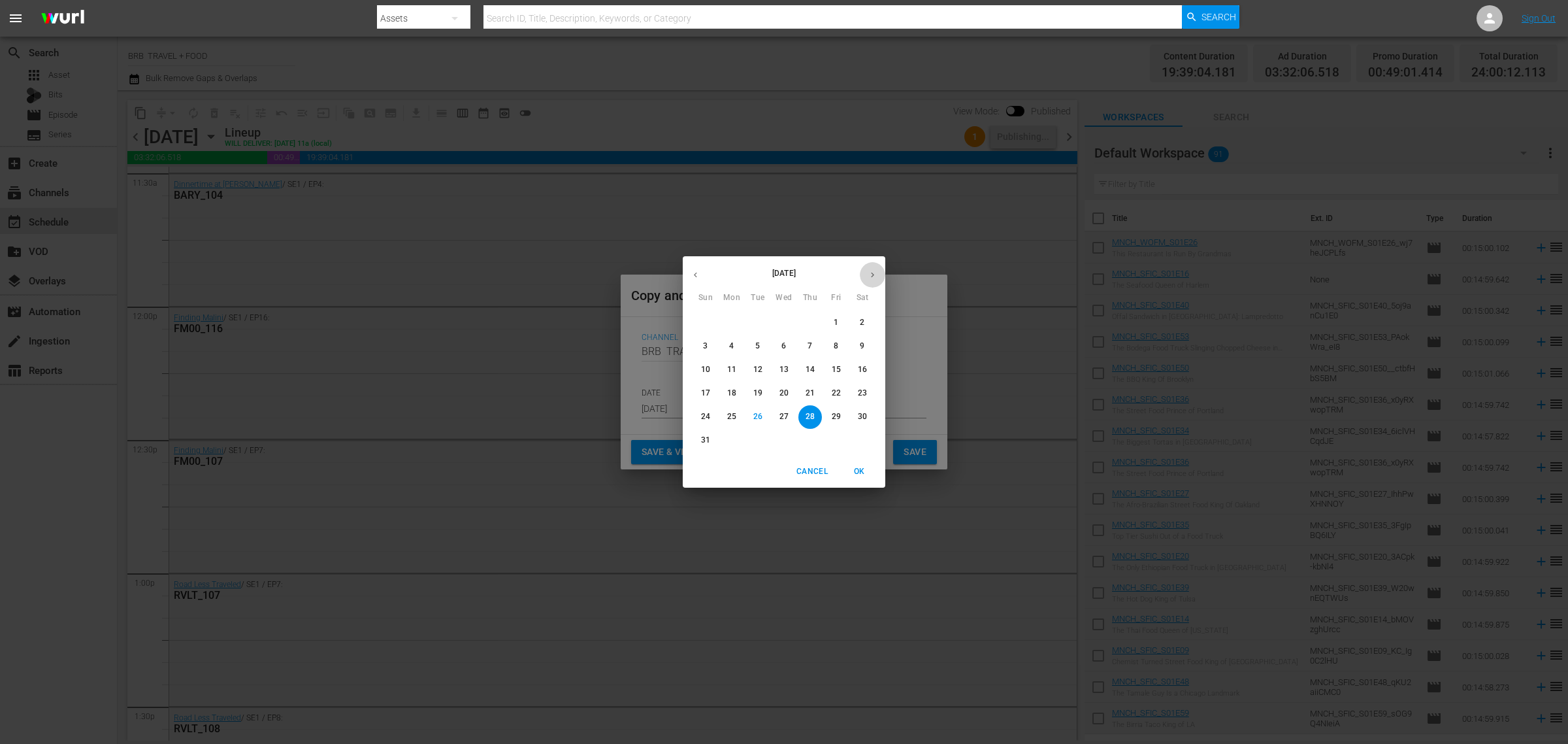
click at [868, 272] on icon "button" at bounding box center [873, 275] width 10 height 10
click at [733, 346] on p "8" at bounding box center [731, 345] width 4 height 11
type input "[DATE]"
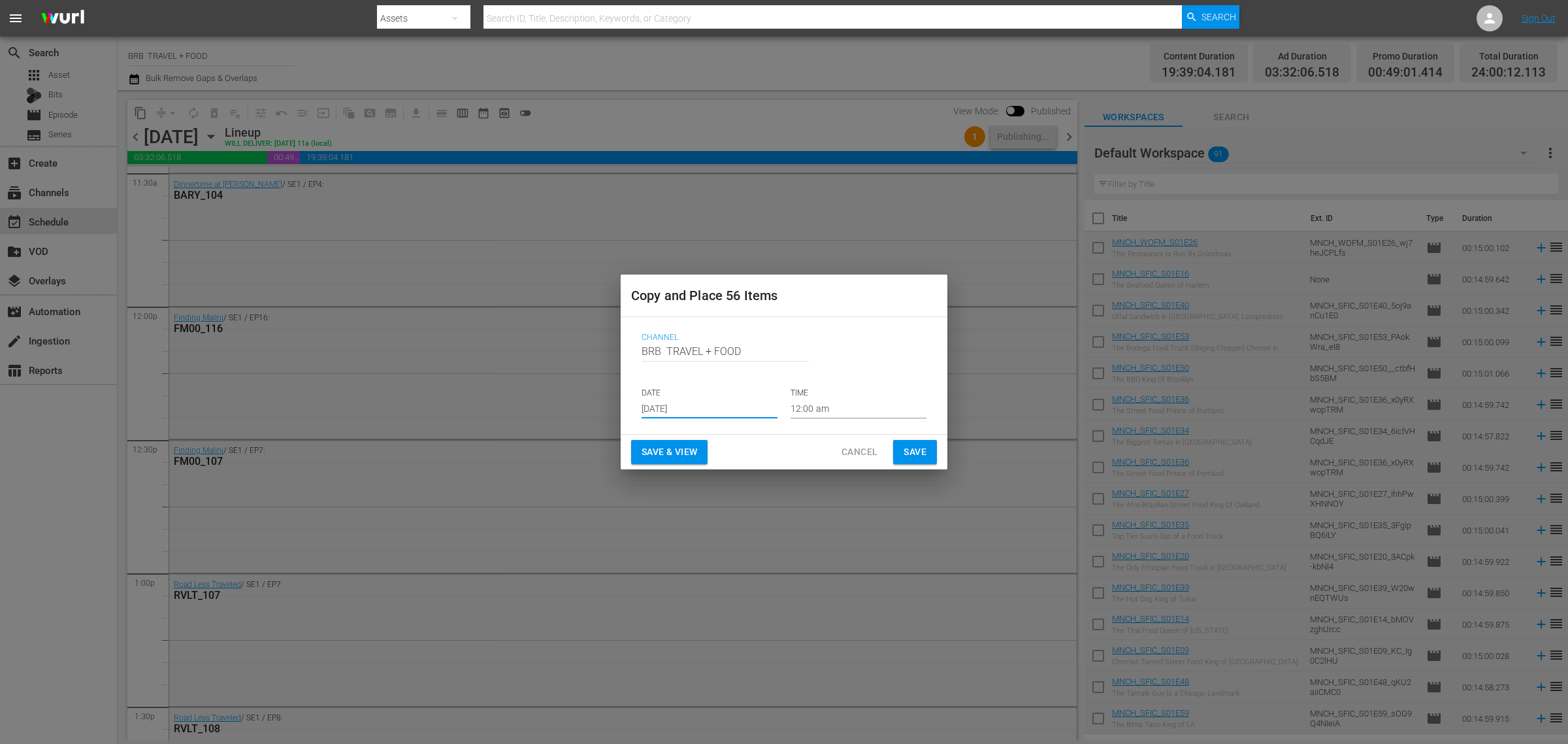
click at [696, 444] on span "Save & View" at bounding box center [669, 452] width 55 height 16
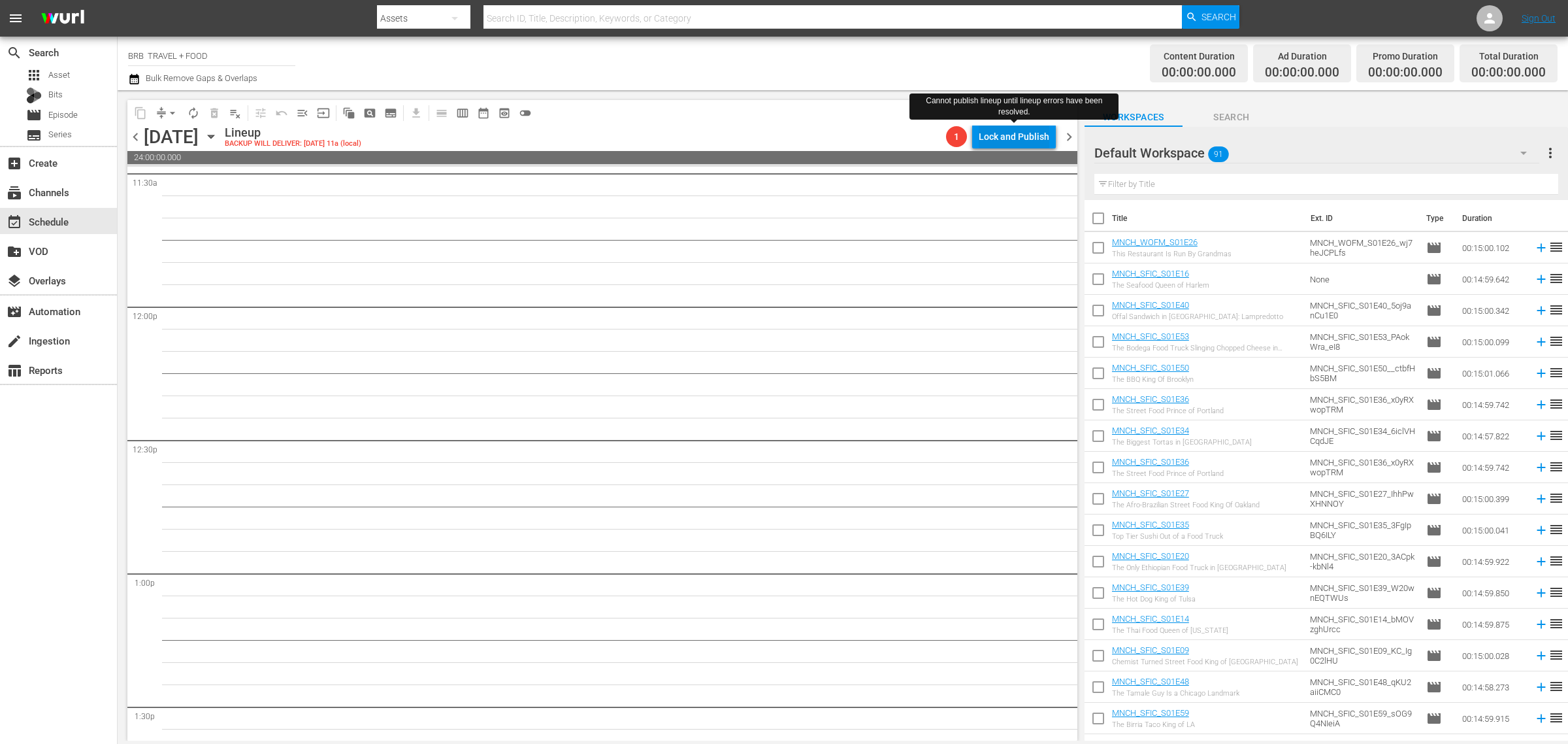
click at [1020, 139] on div "Lock and Publish" at bounding box center [1014, 137] width 71 height 24
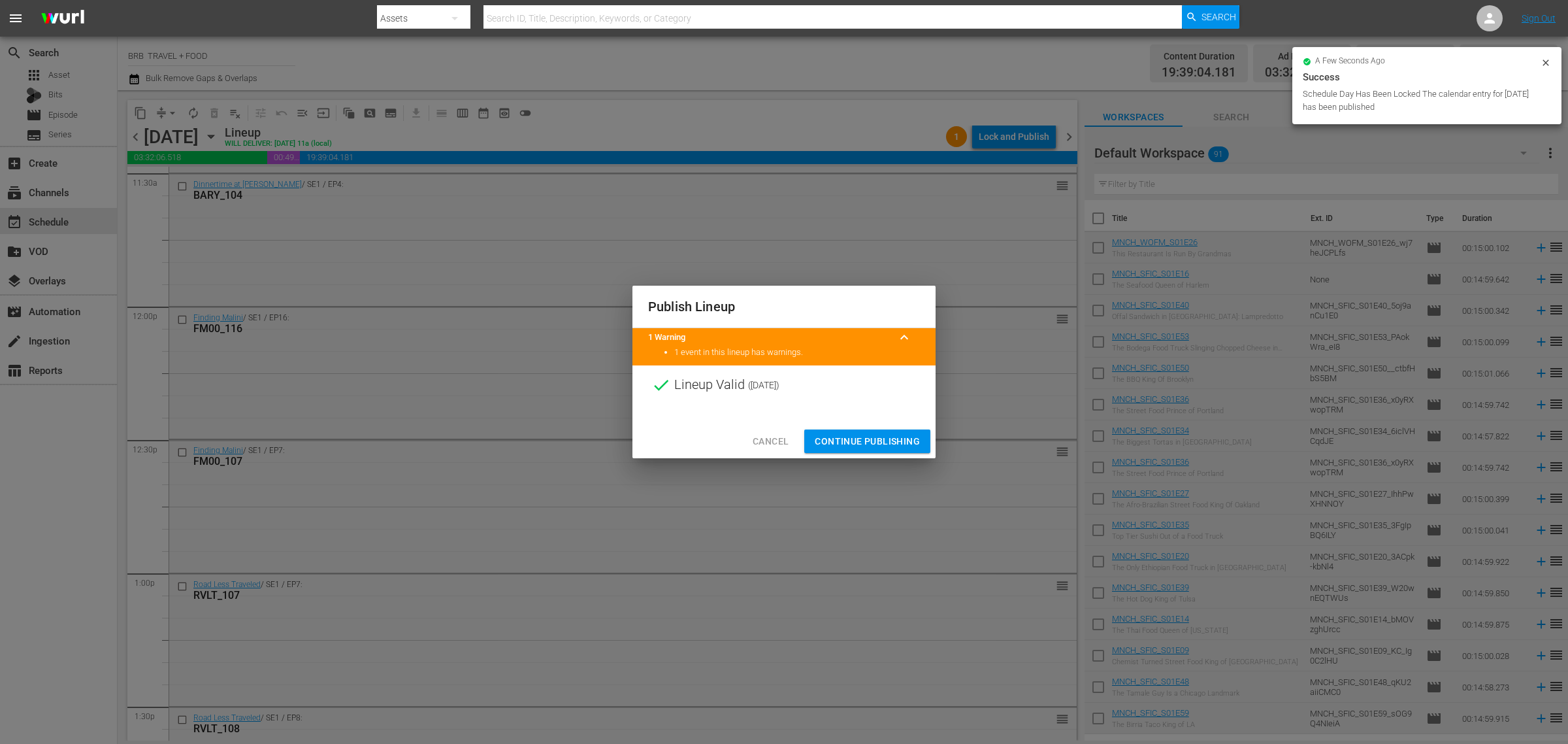
click at [868, 436] on span "Continue Publishing" at bounding box center [867, 441] width 105 height 16
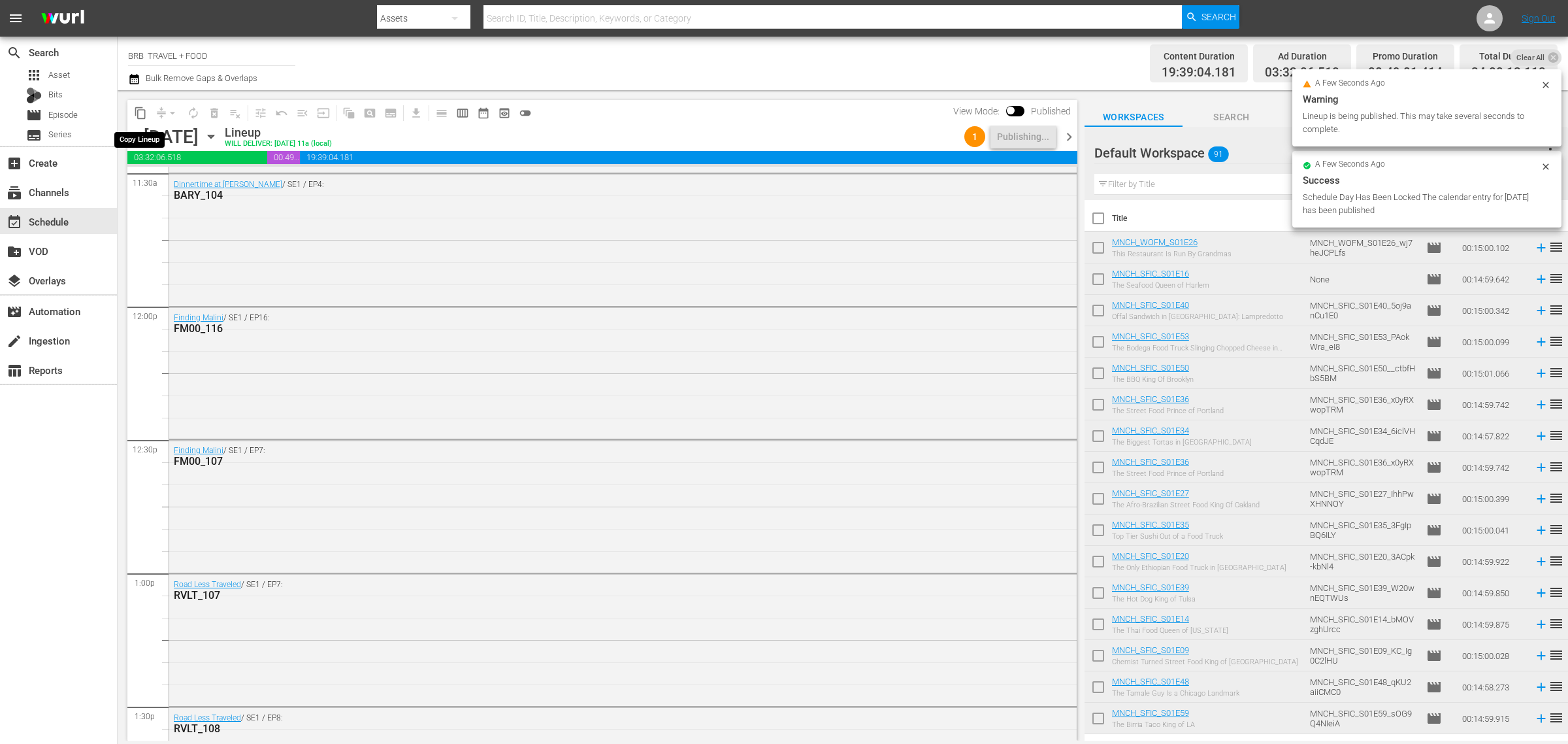
click at [143, 111] on span "content_copy" at bounding box center [140, 112] width 13 height 13
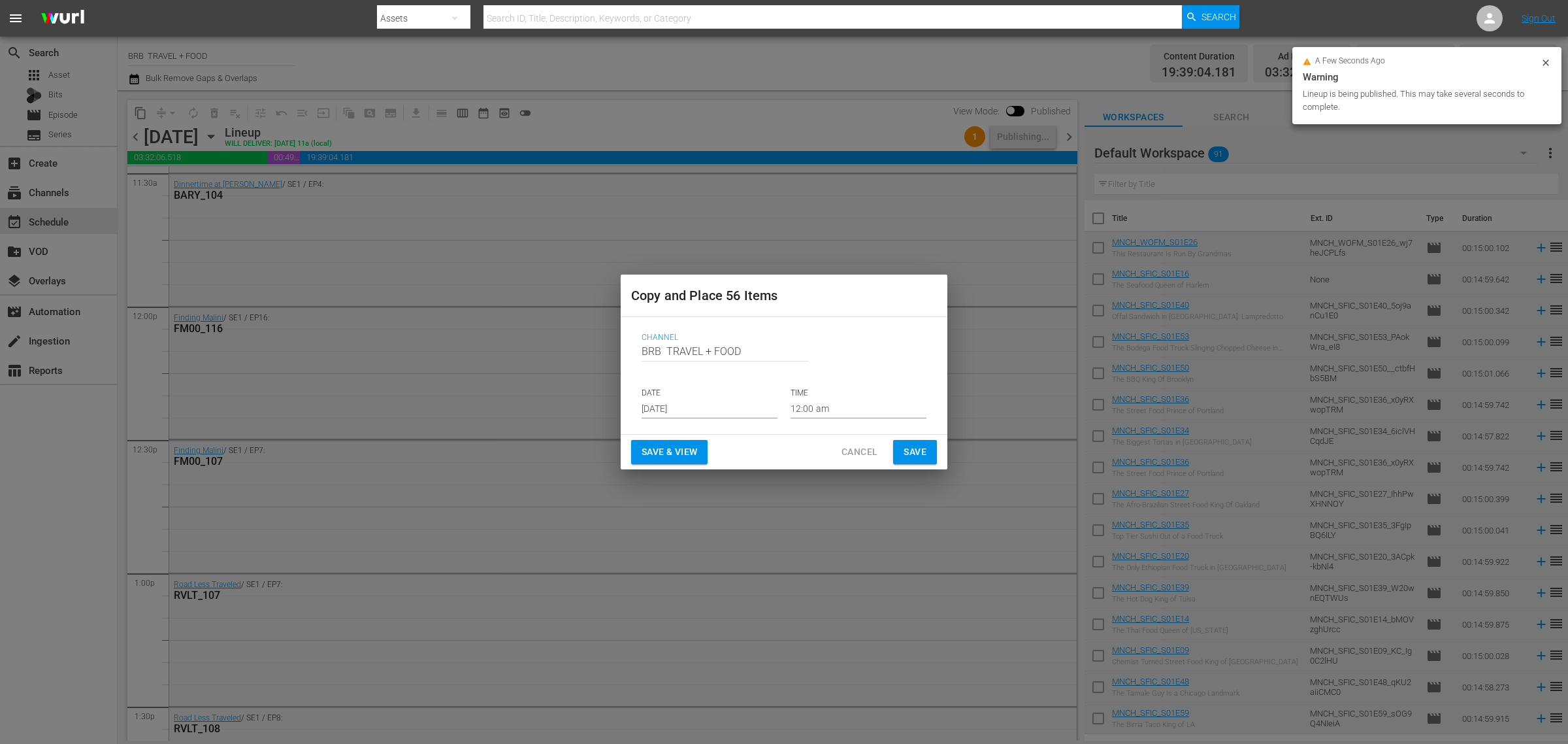
click at [683, 400] on input "[DATE]" at bounding box center [710, 408] width 136 height 20
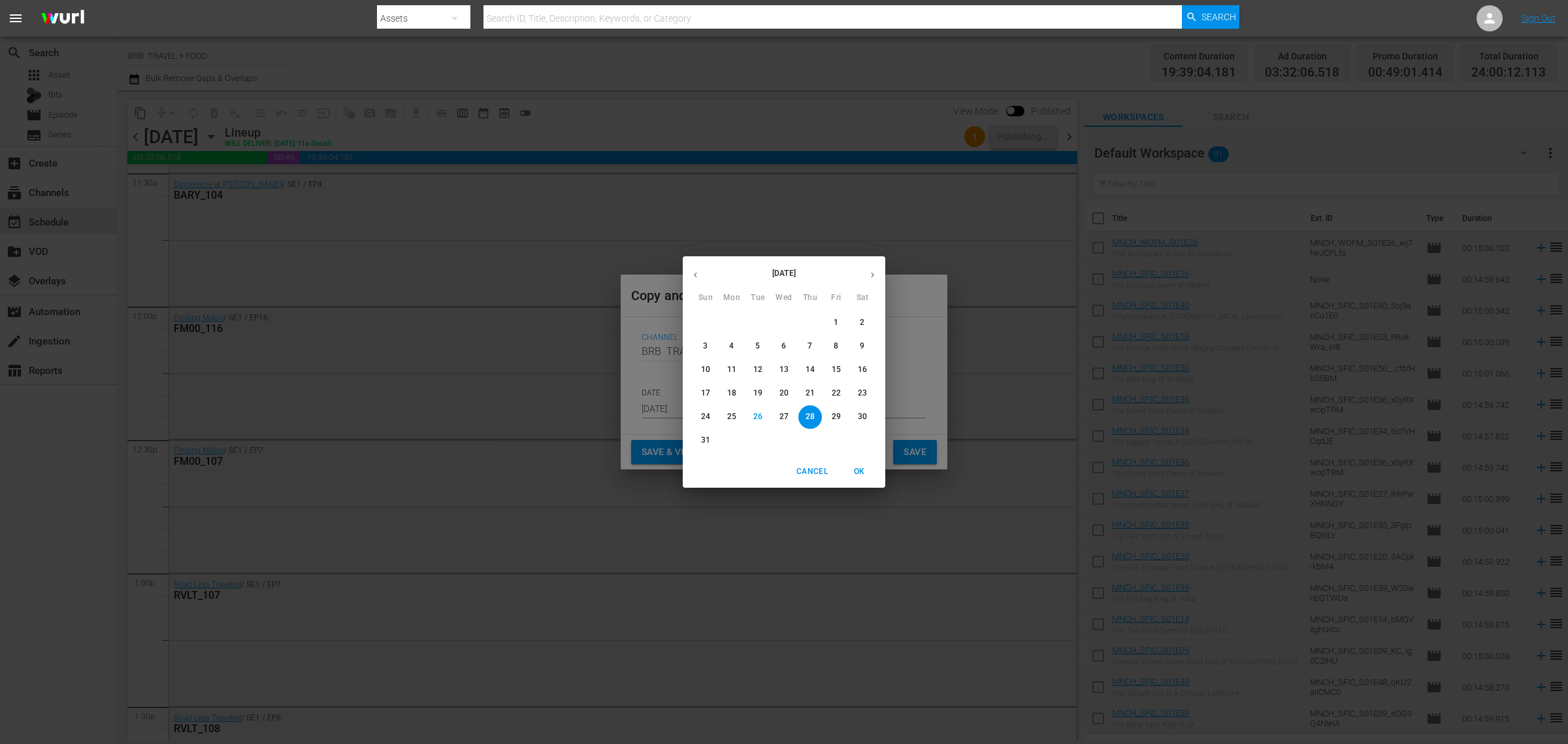
click at [878, 271] on button "button" at bounding box center [872, 275] width 26 height 26
click at [729, 368] on p "15" at bounding box center [731, 369] width 9 height 11
type input "[DATE]"
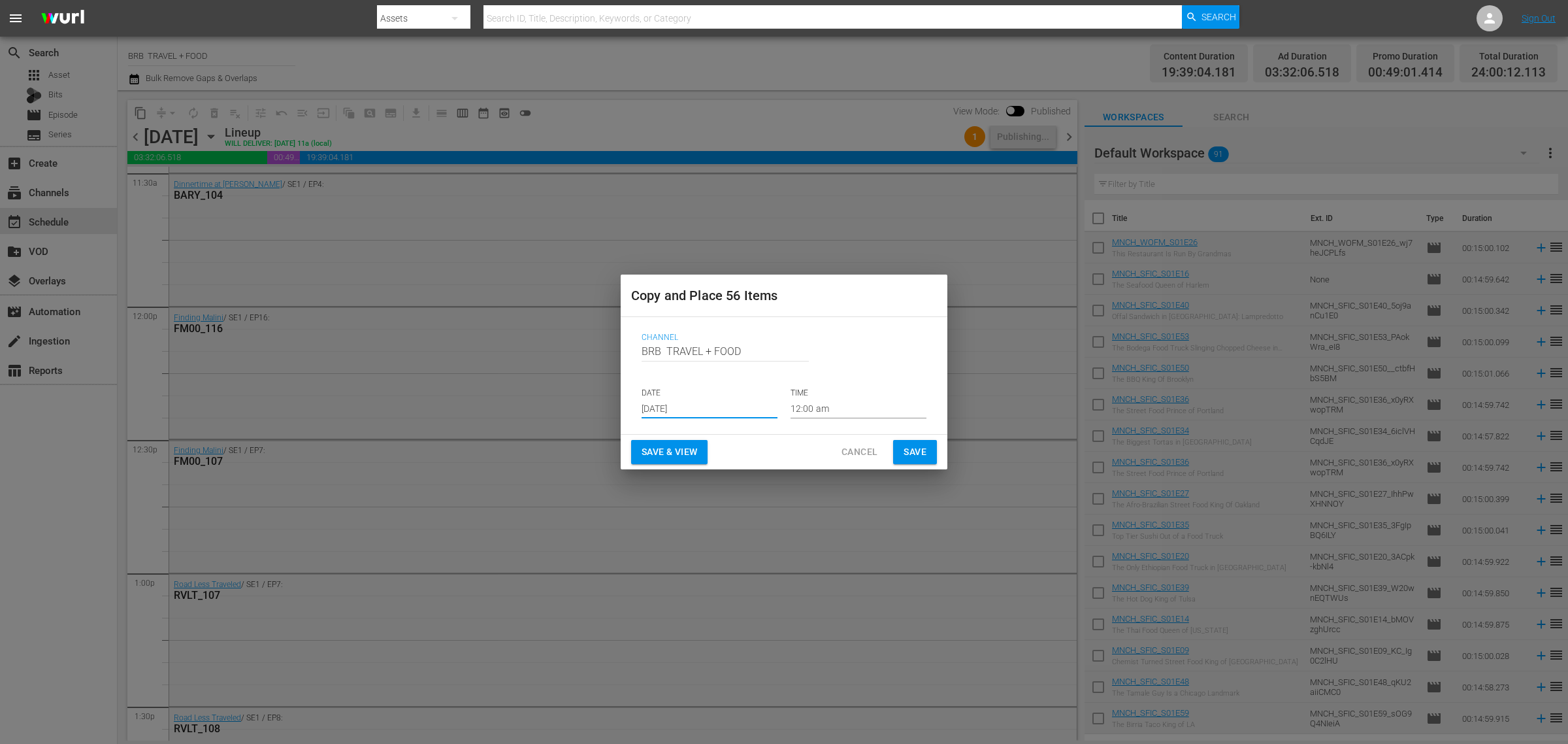
click at [702, 448] on button "Save & View" at bounding box center [669, 452] width 77 height 24
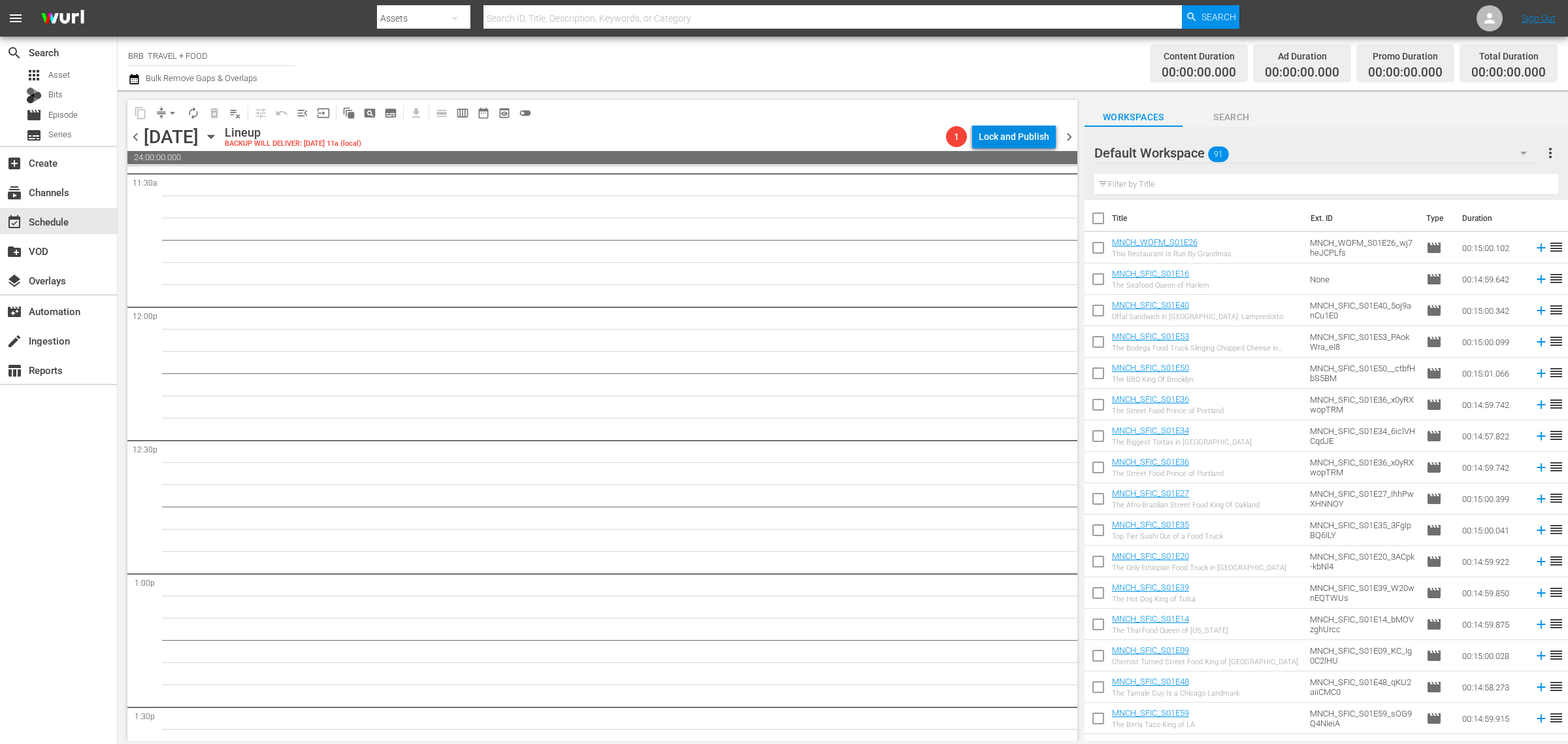
click at [1008, 136] on div "Lock and Publish" at bounding box center [1014, 137] width 71 height 24
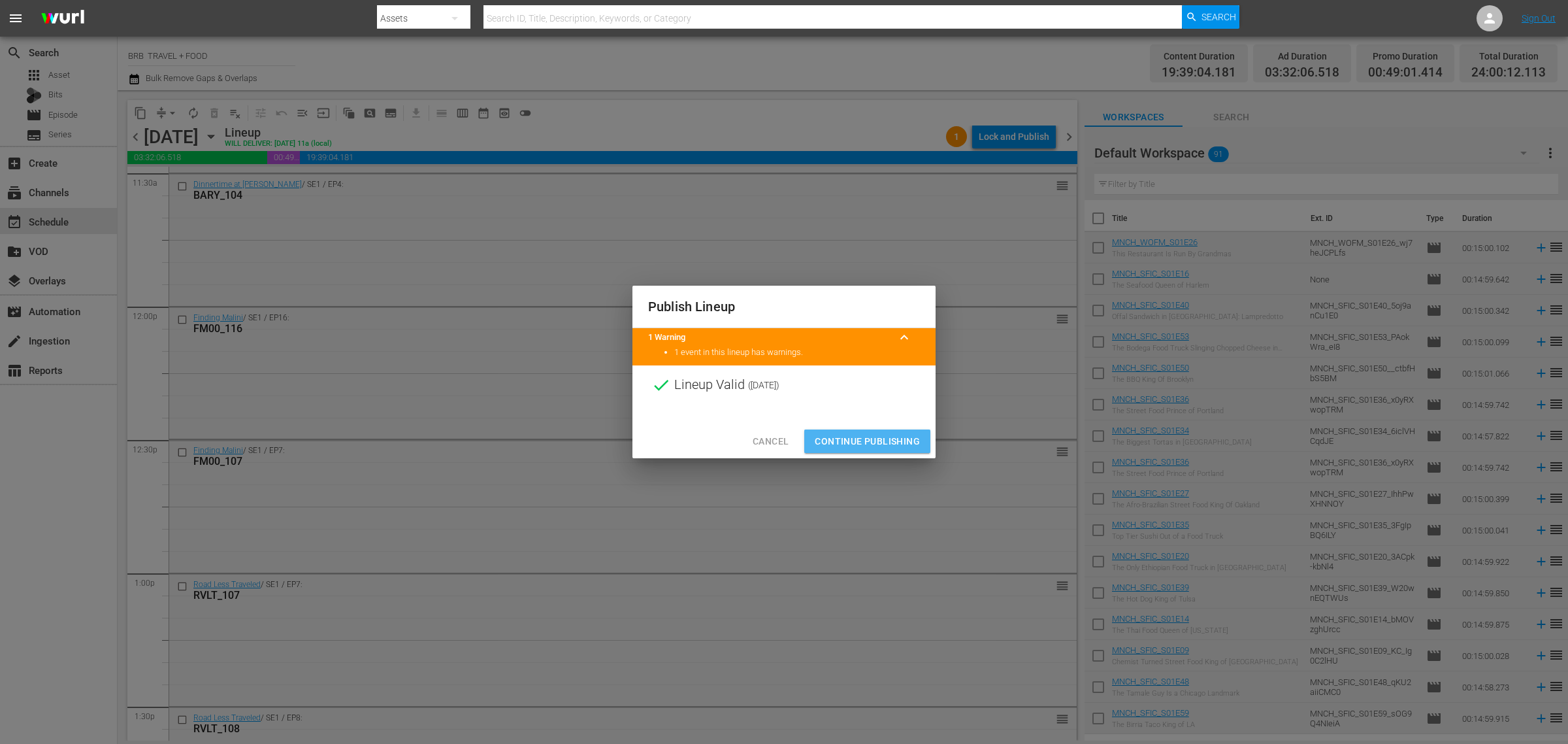
click at [869, 436] on span "Continue Publishing" at bounding box center [867, 441] width 105 height 16
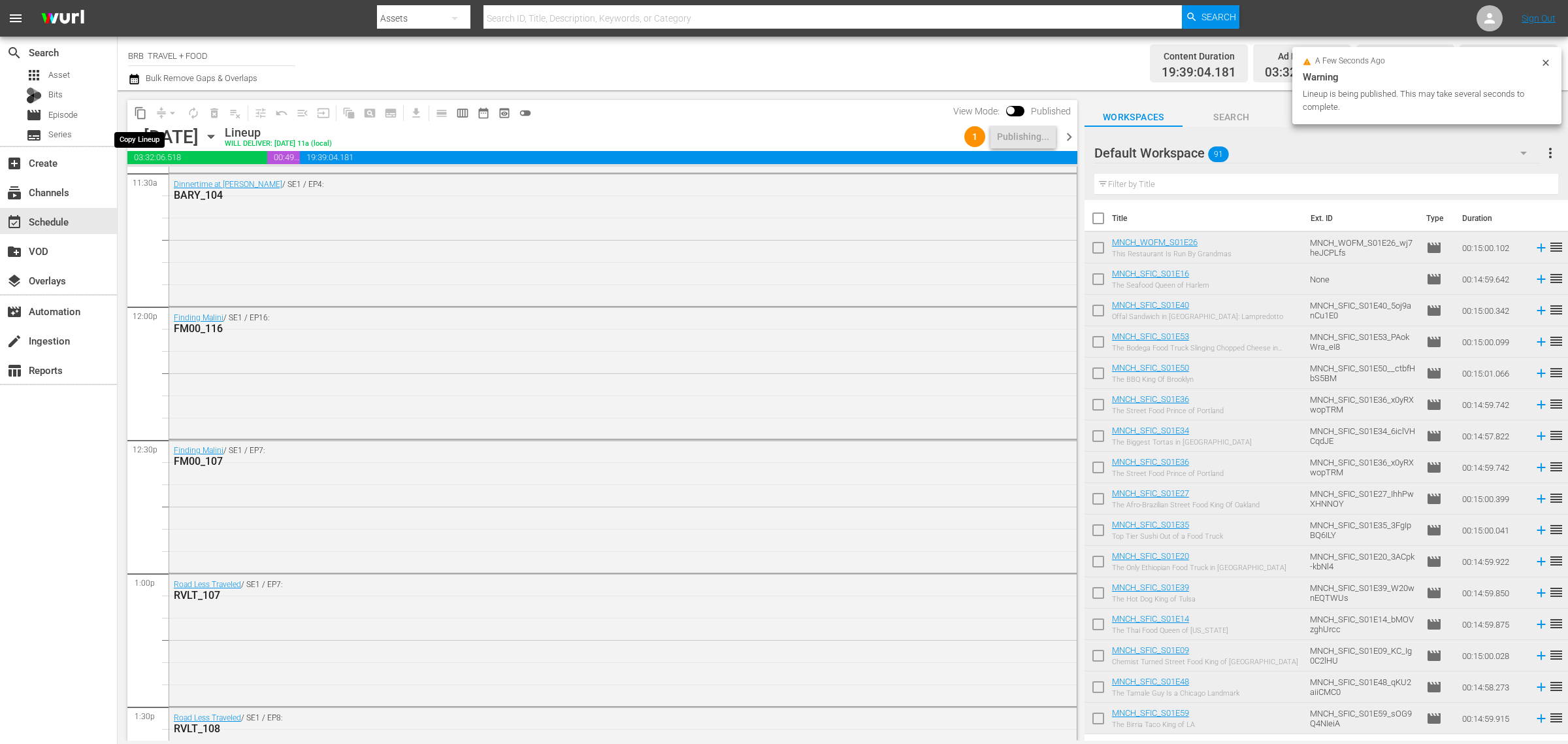
click at [135, 110] on span "content_copy" at bounding box center [140, 112] width 13 height 13
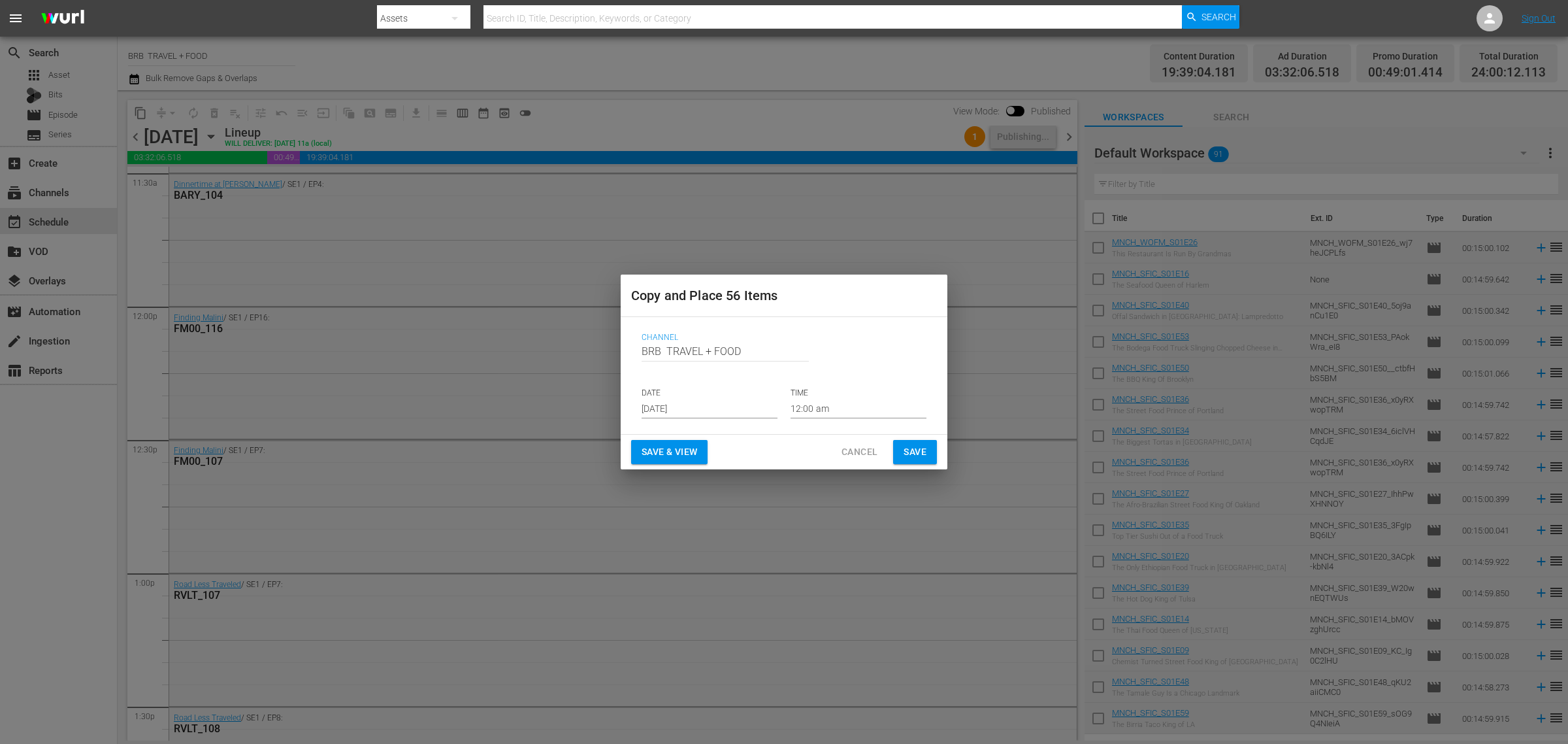
click at [687, 400] on input "[DATE]" at bounding box center [710, 408] width 136 height 20
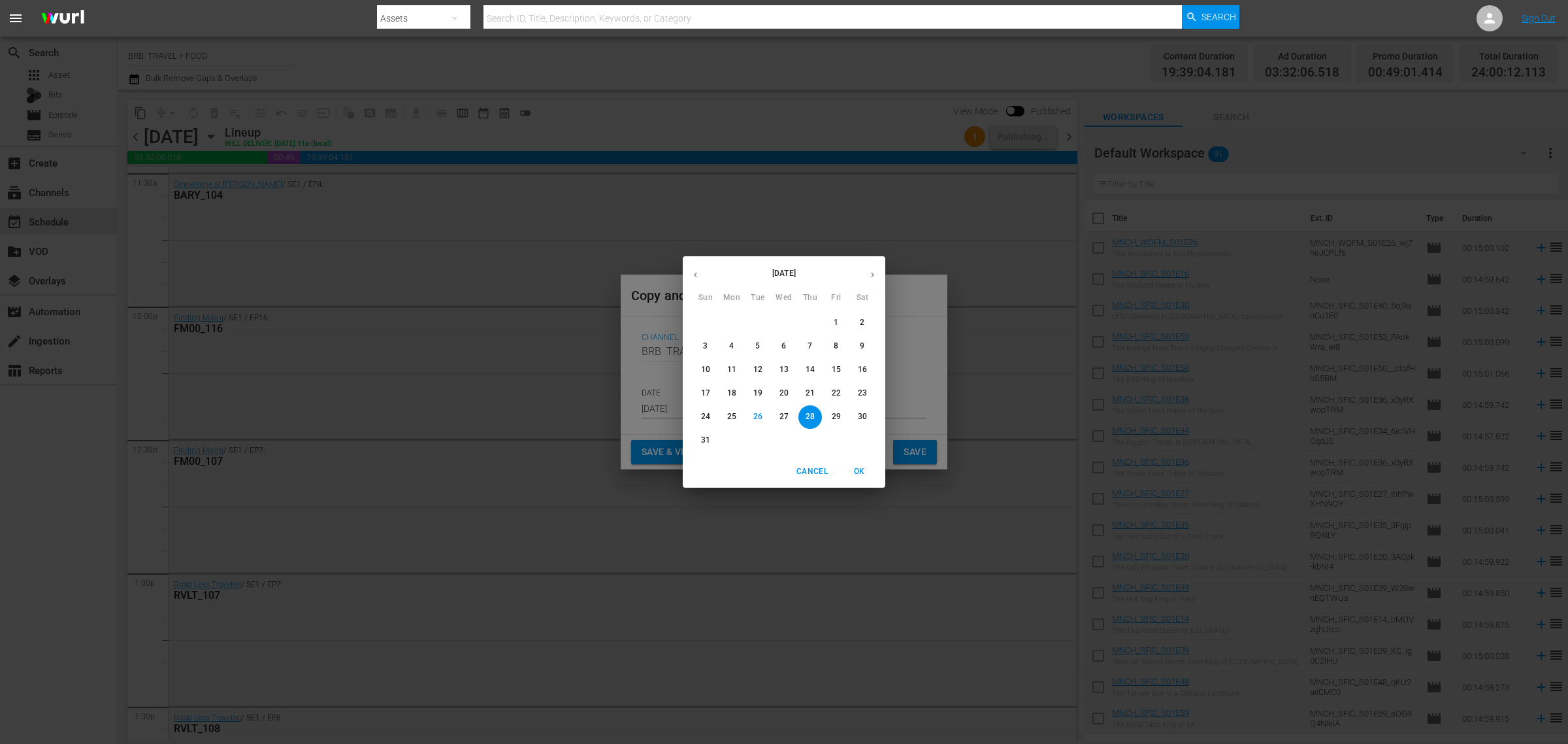
click at [872, 272] on icon "button" at bounding box center [873, 275] width 10 height 10
click at [727, 388] on p "22" at bounding box center [731, 393] width 9 height 11
type input "[DATE]"
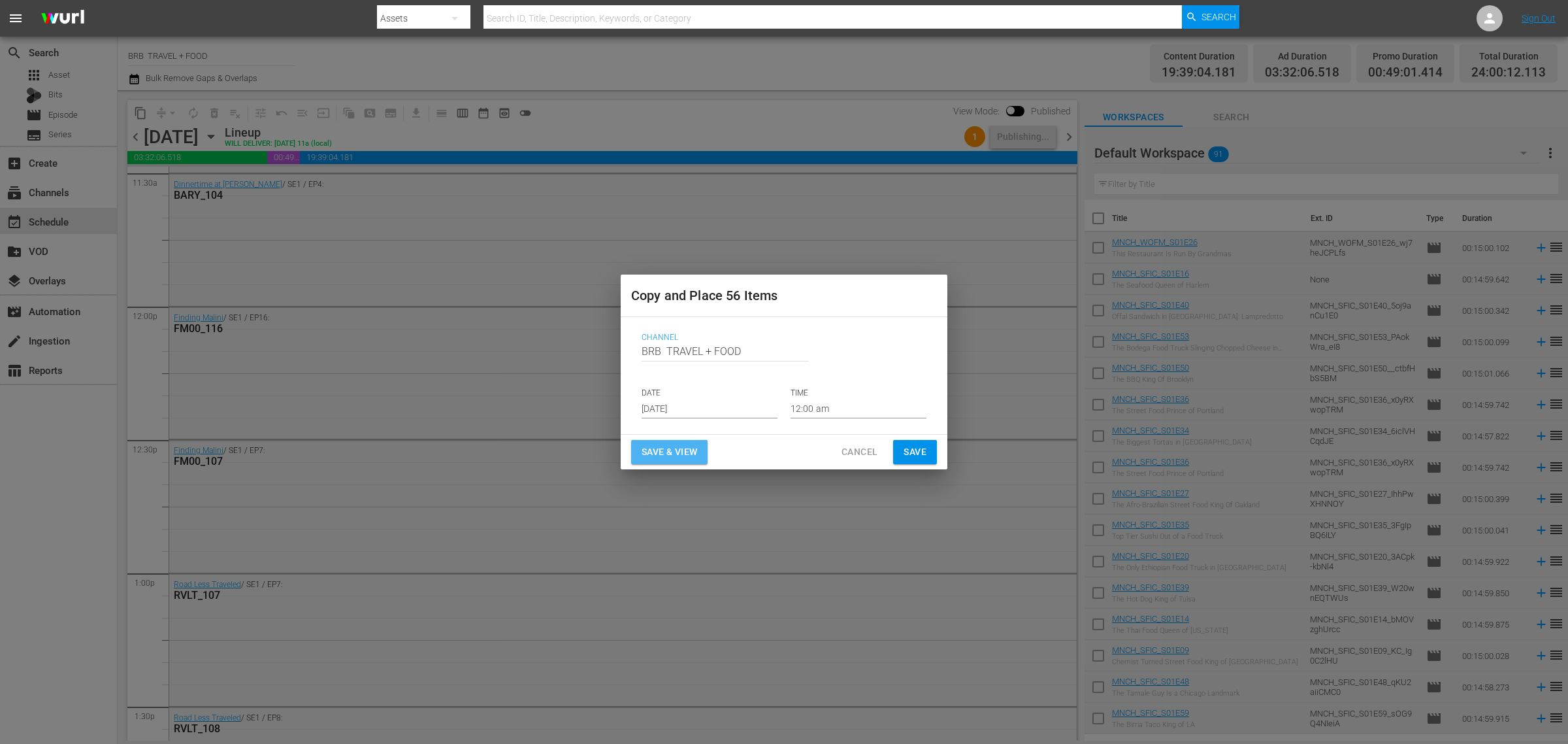
click at [649, 452] on span "Save & View" at bounding box center [669, 452] width 55 height 16
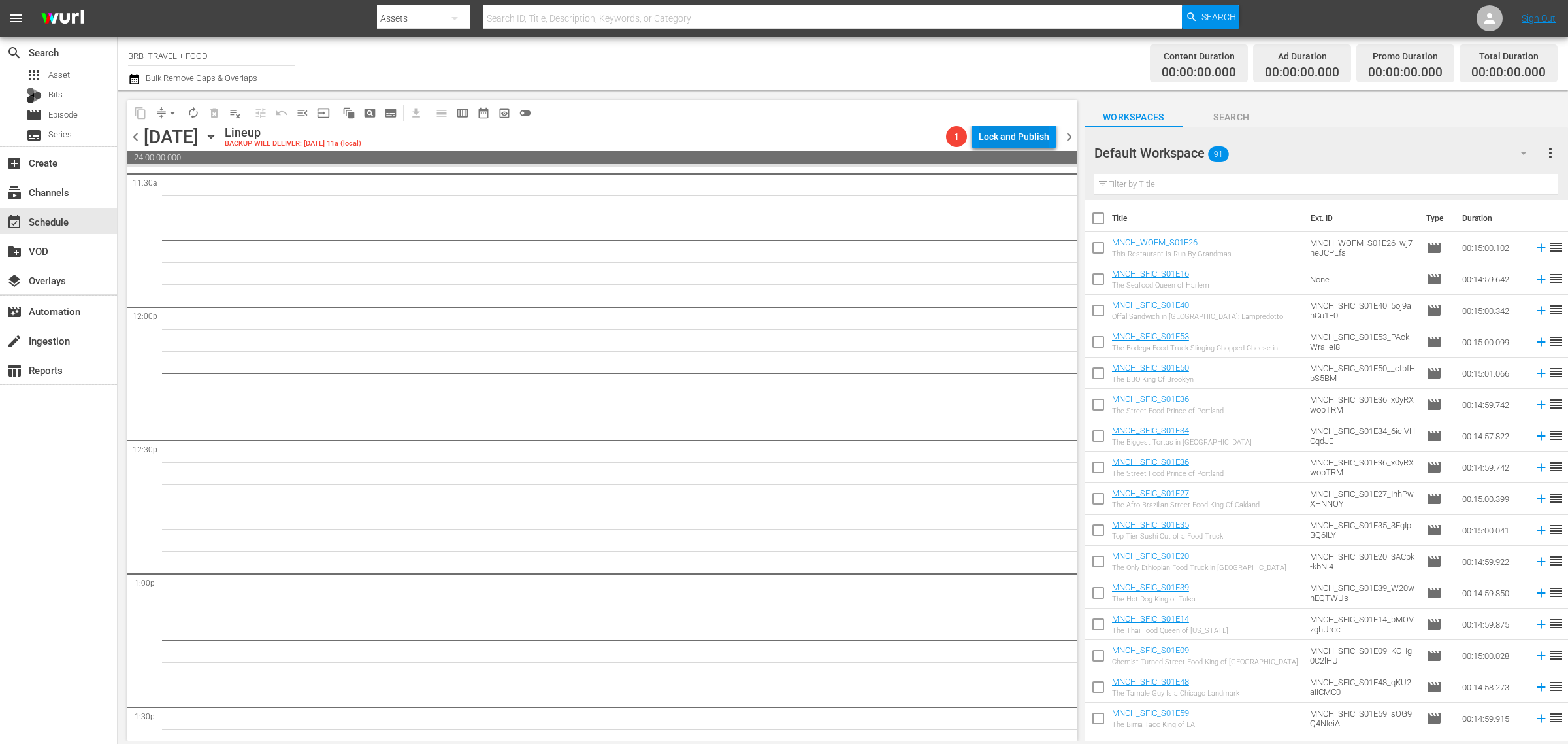
click at [1018, 138] on div "Lock and Publish" at bounding box center [1014, 137] width 71 height 24
